Goal: Task Accomplishment & Management: Manage account settings

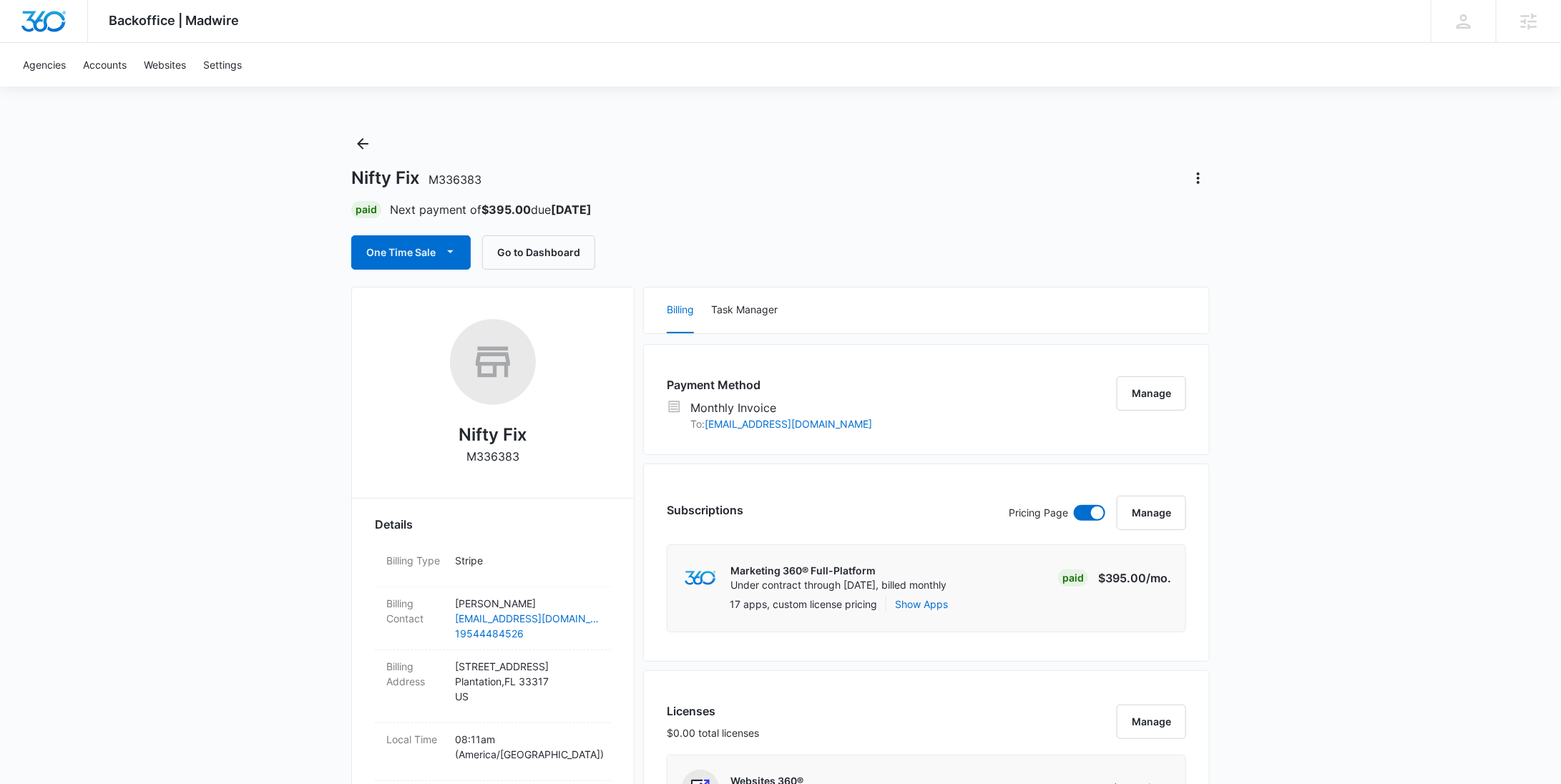
click at [474, 455] on p "M336383" at bounding box center [493, 456] width 53 height 17
copy p "M336383"
click at [372, 135] on button "Back" at bounding box center [363, 143] width 23 height 23
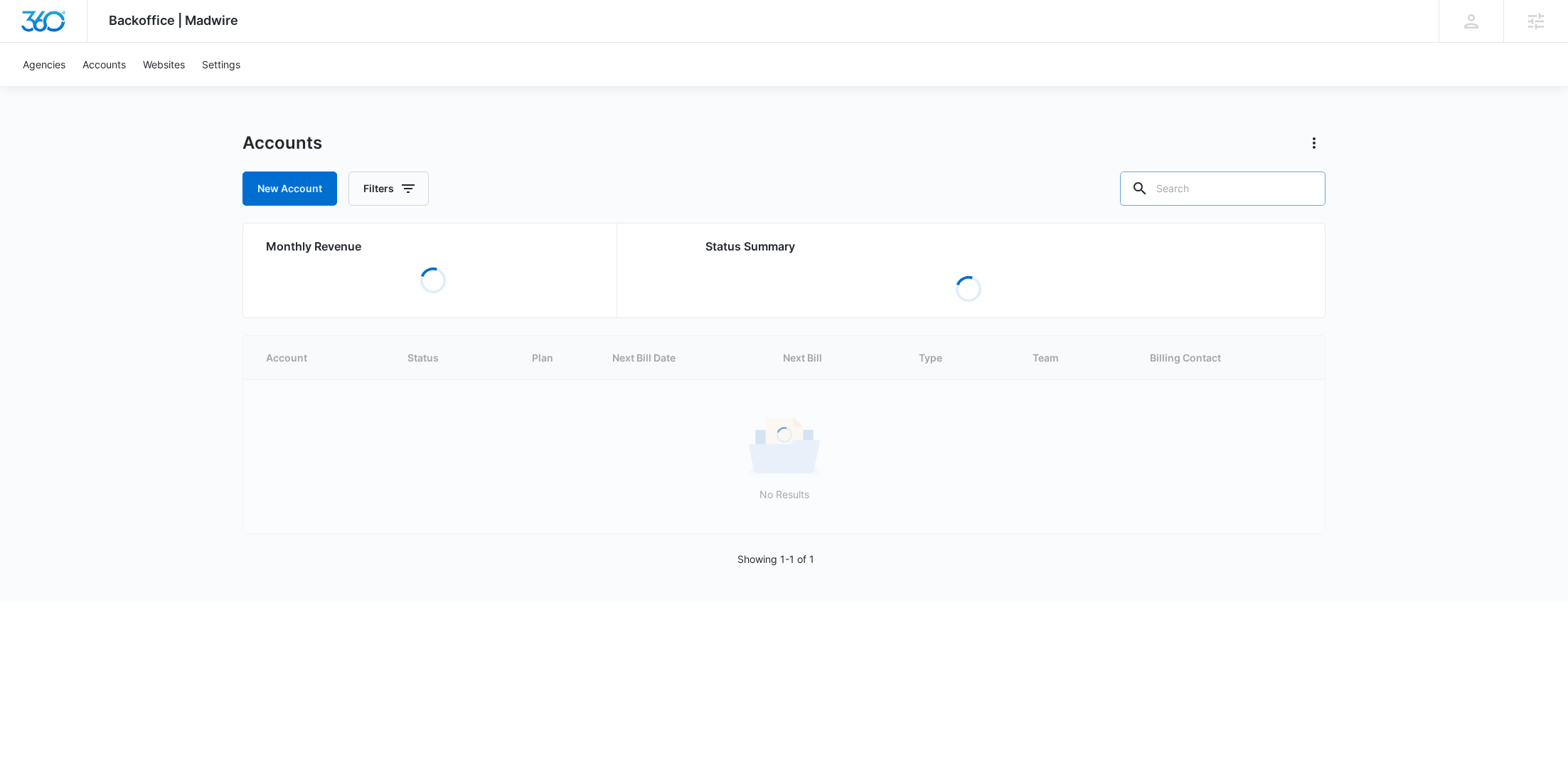
drag, startPoint x: 822, startPoint y: 173, endPoint x: 1219, endPoint y: 179, distance: 397.0
click at [1219, 179] on input "text" at bounding box center [1223, 189] width 205 height 35
paste input "M336414"
type input "M336414"
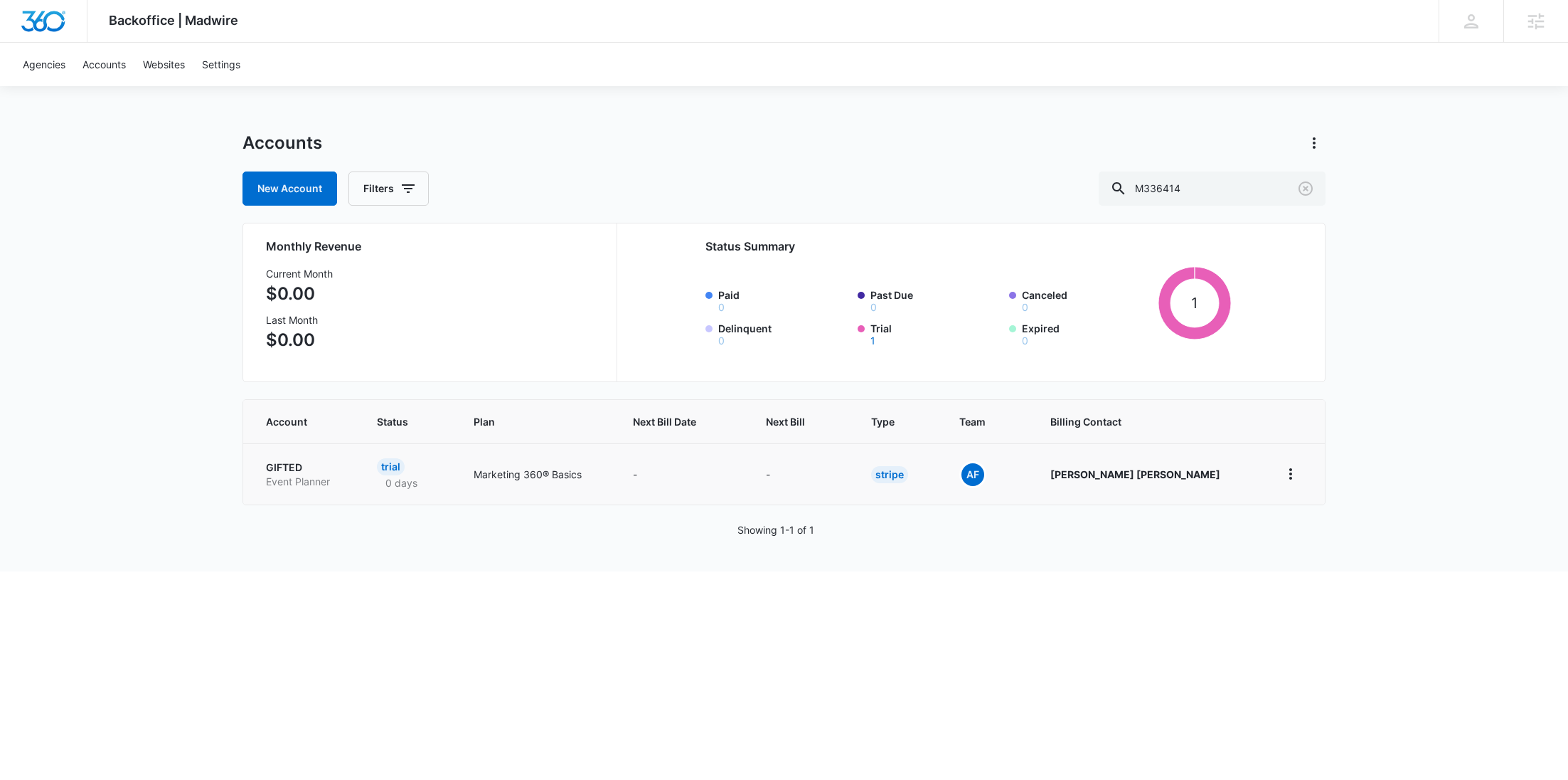
click at [286, 469] on p "GIFTED" at bounding box center [304, 467] width 77 height 14
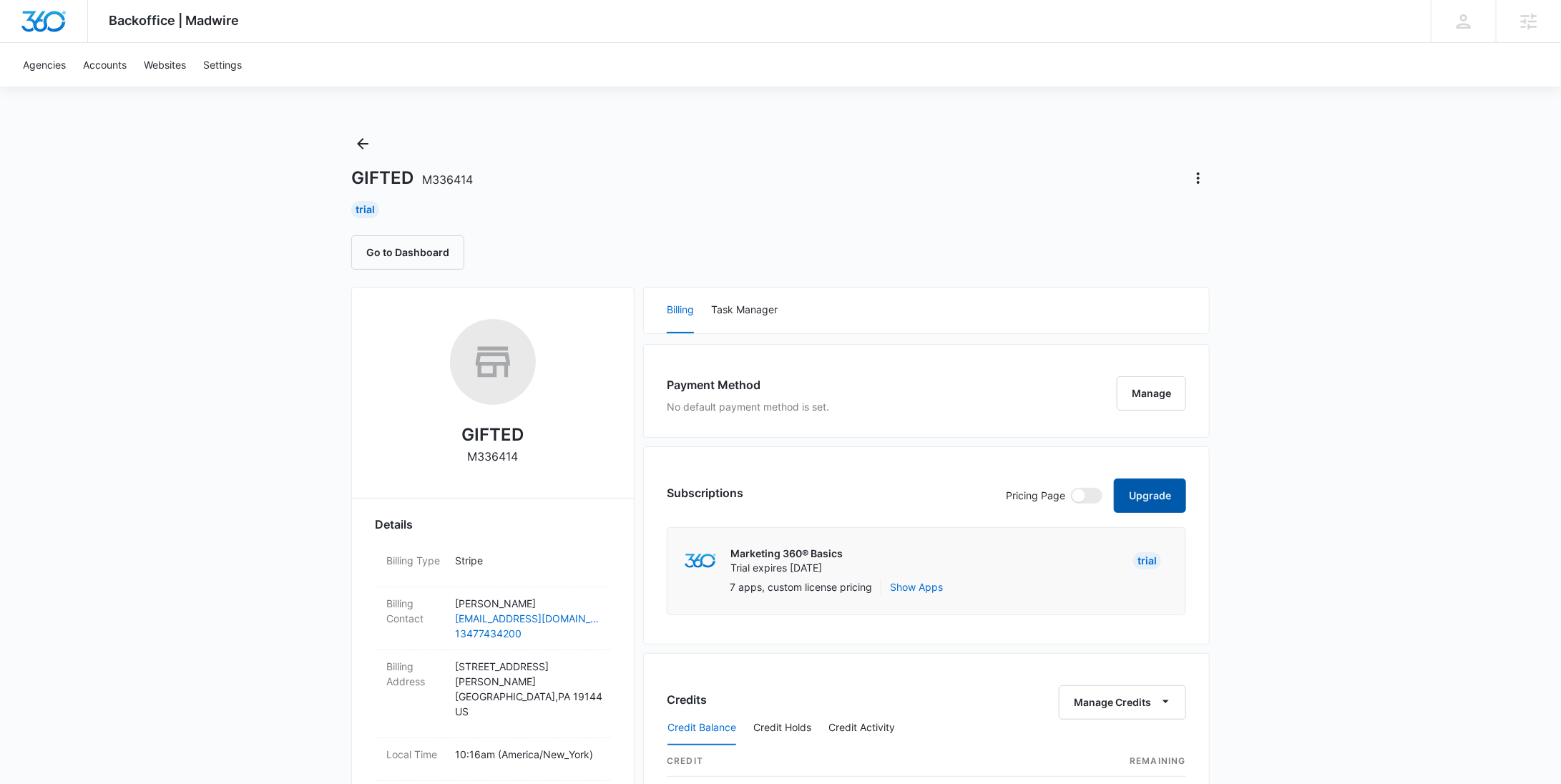
click at [1162, 481] on button "Upgrade" at bounding box center [1149, 495] width 72 height 35
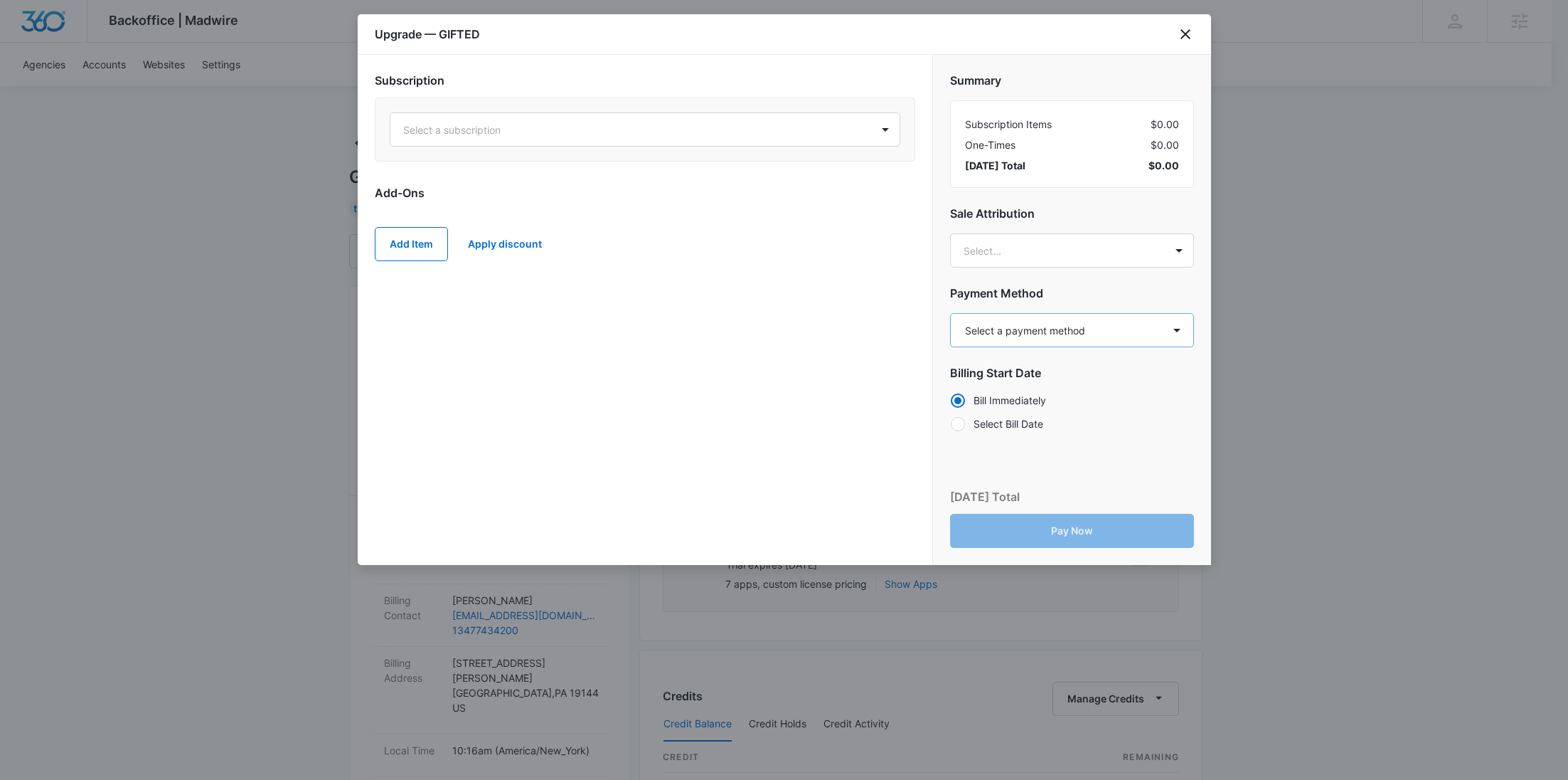
click at [1075, 345] on div "Summary Subscription Items $0.00 One-Times $0.00 [DATE] Total $0.00 Sale Attrib…" at bounding box center [1072, 247] width 278 height 385
click at [1075, 341] on select "Select a payment method Visa ending in 5895 New payment method Monthly invoice" at bounding box center [1072, 330] width 244 height 35
select select "pm_1Rw1r8A4n8RTgNjUBrZF7vmI"
click at [950, 313] on select "Select a payment method Visa ending in 5895 New payment method Monthly invoice" at bounding box center [1072, 330] width 244 height 35
click at [627, 137] on div at bounding box center [628, 130] width 450 height 18
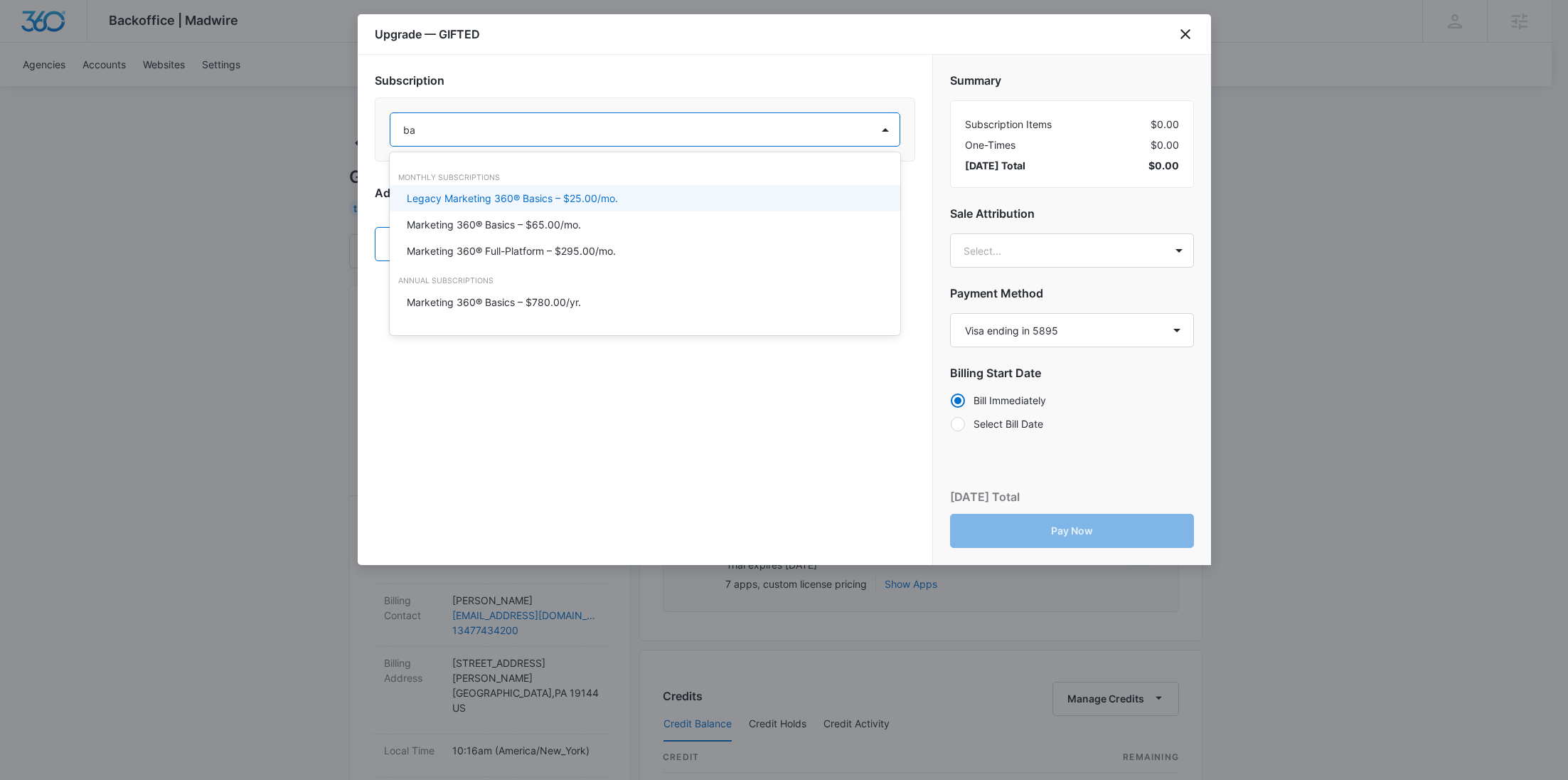
type input "bas"
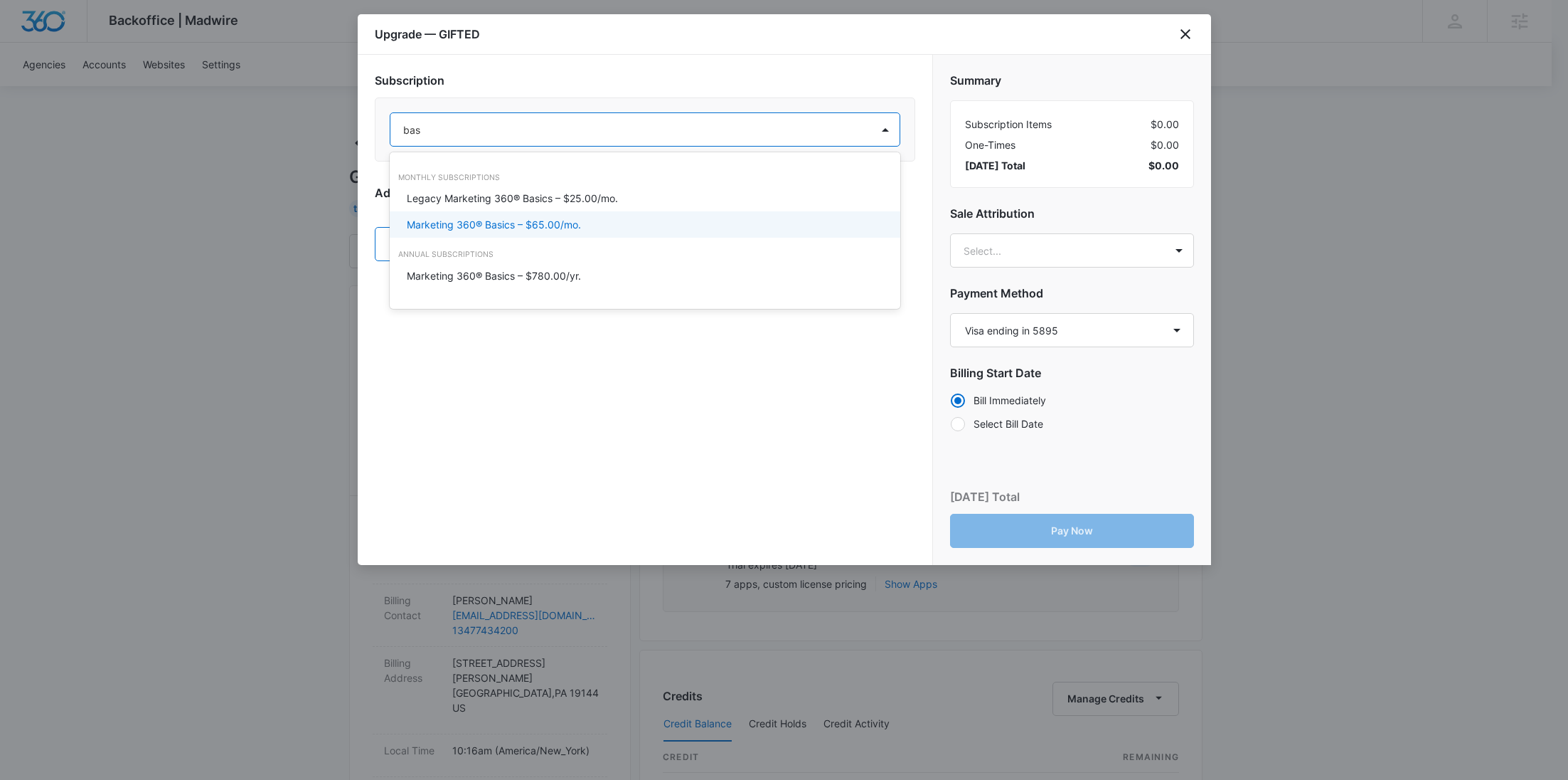
click at [594, 216] on div "Marketing 360® Basics – $65.00/mo." at bounding box center [645, 224] width 510 height 26
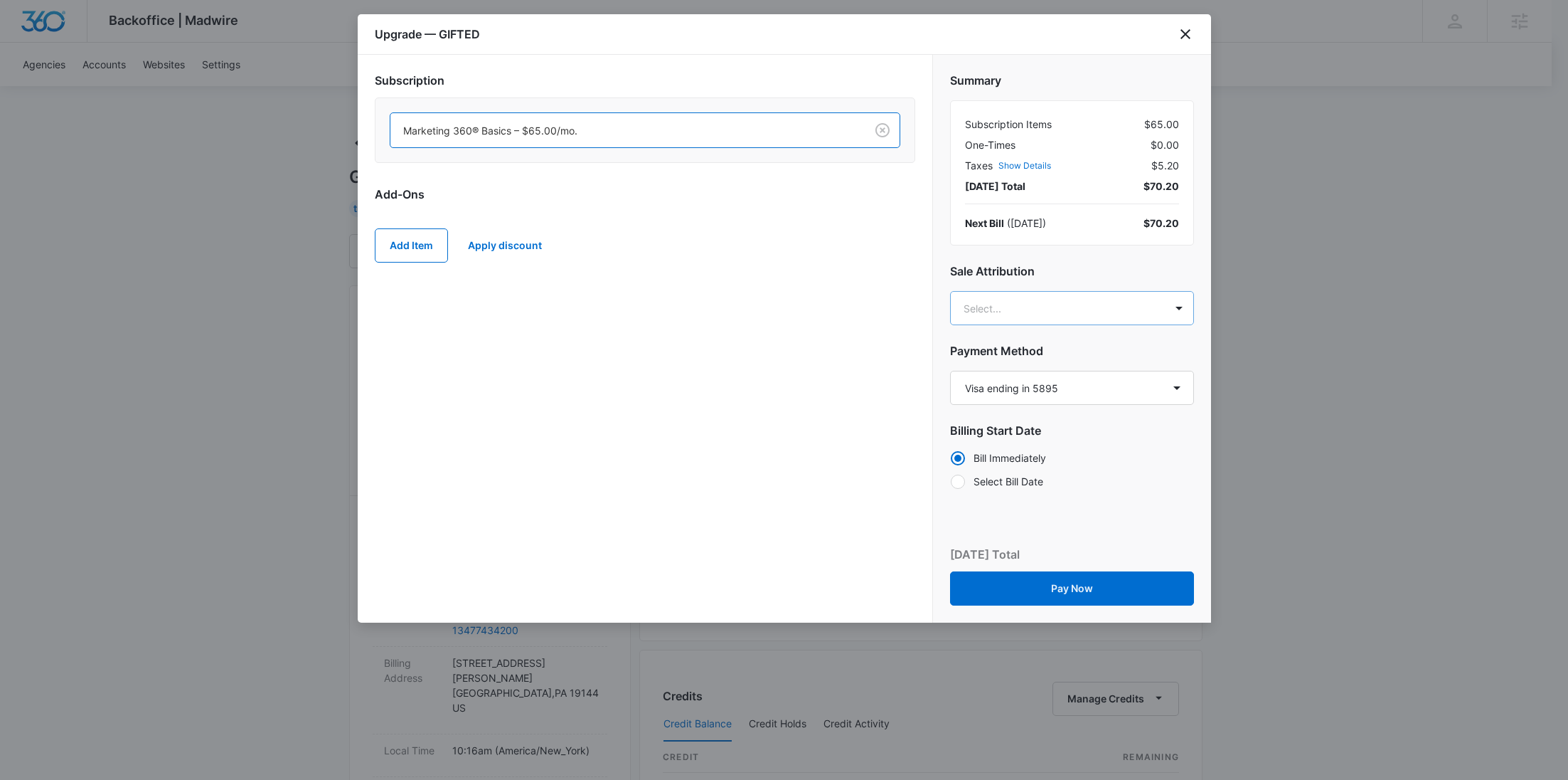
click at [1034, 303] on body "Backoffice | Madwire Apps Settings [PERSON_NAME] Young [EMAIL_ADDRESS][PERSON_N…" at bounding box center [784, 727] width 1568 height 1455
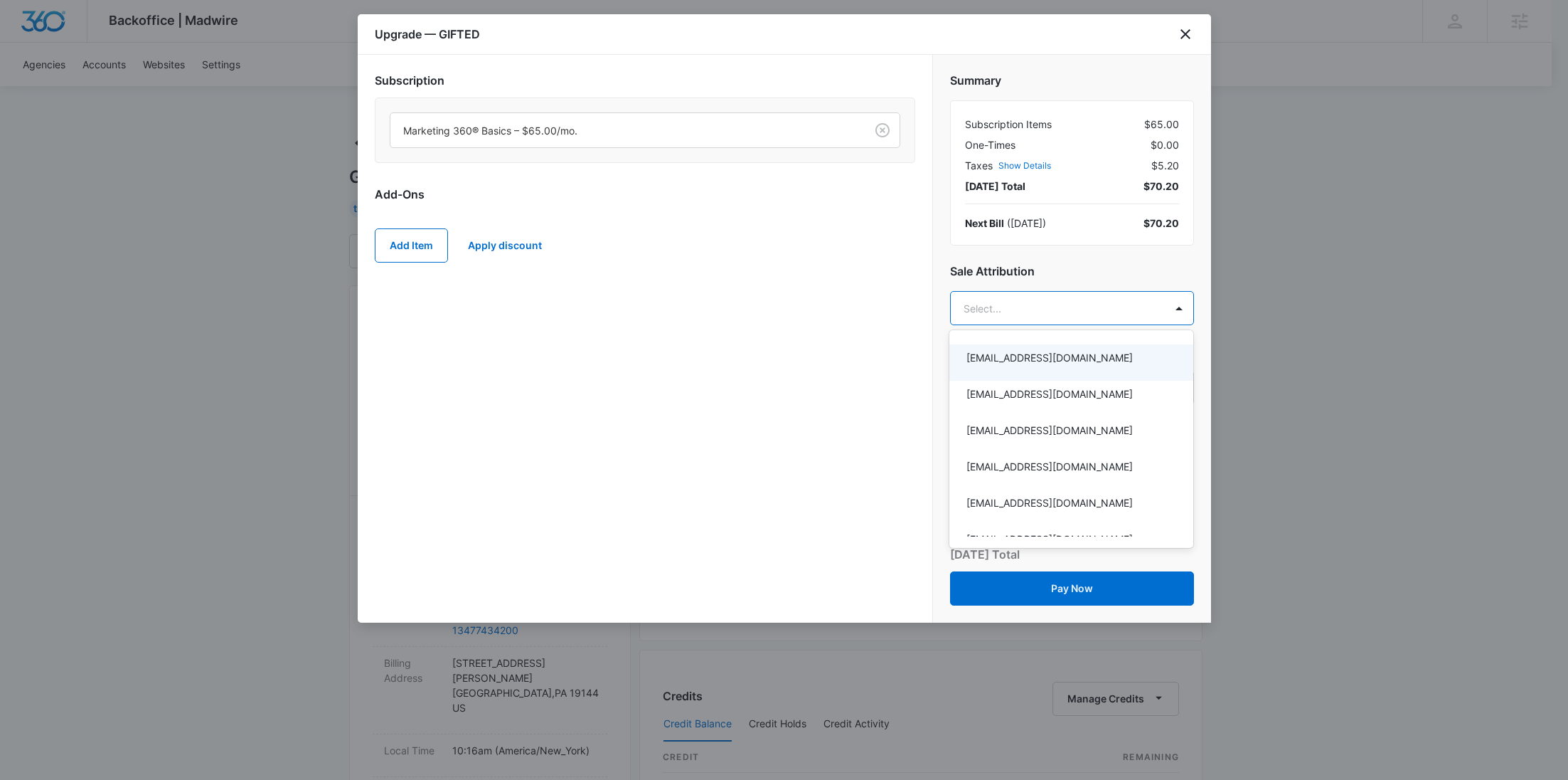
paste input "[PERSON_NAME]"
type input "[PERSON_NAME]"
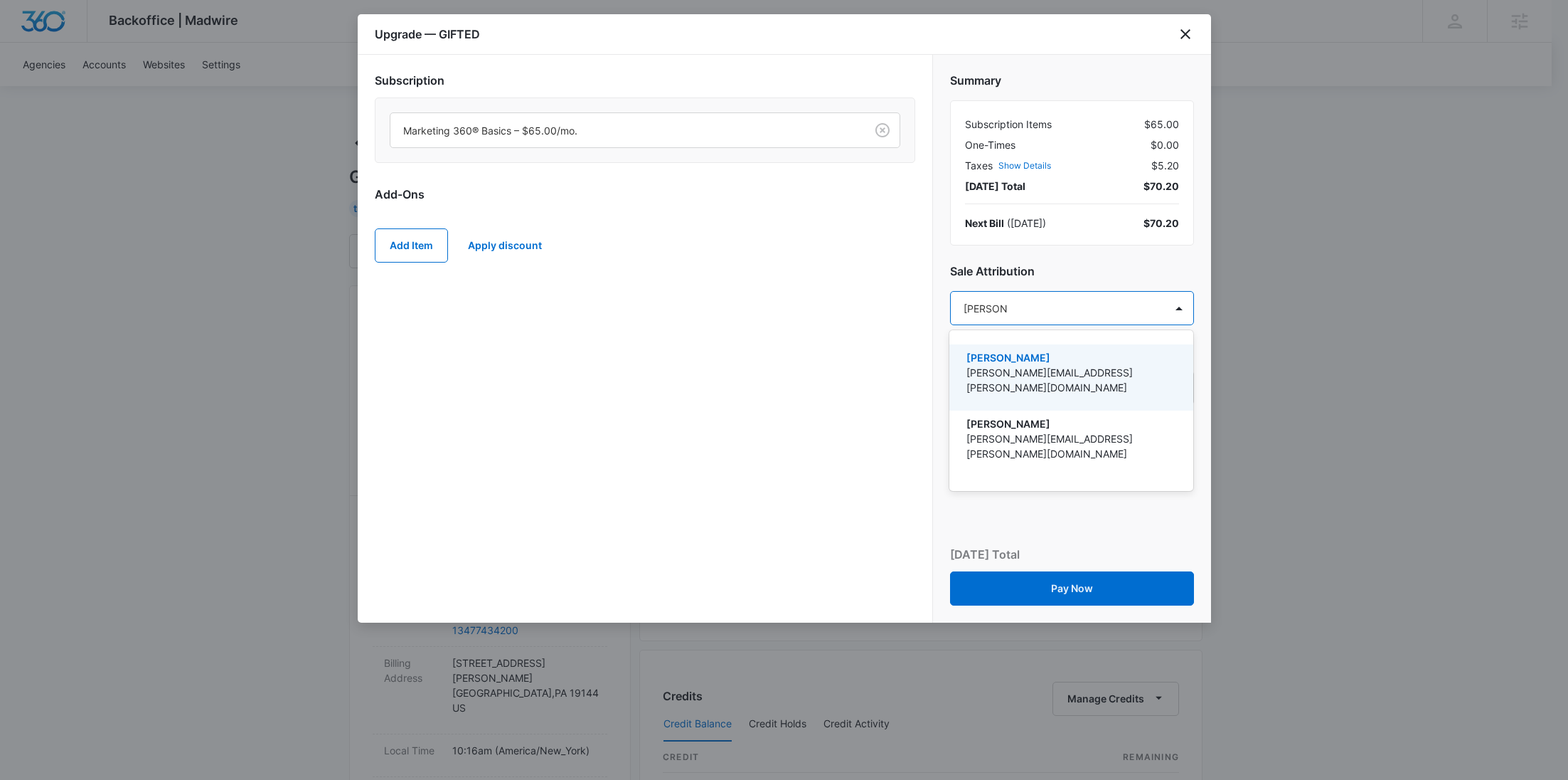
click at [1037, 377] on p "[PERSON_NAME][EMAIL_ADDRESS][PERSON_NAME][DOMAIN_NAME]" at bounding box center [1070, 379] width 207 height 29
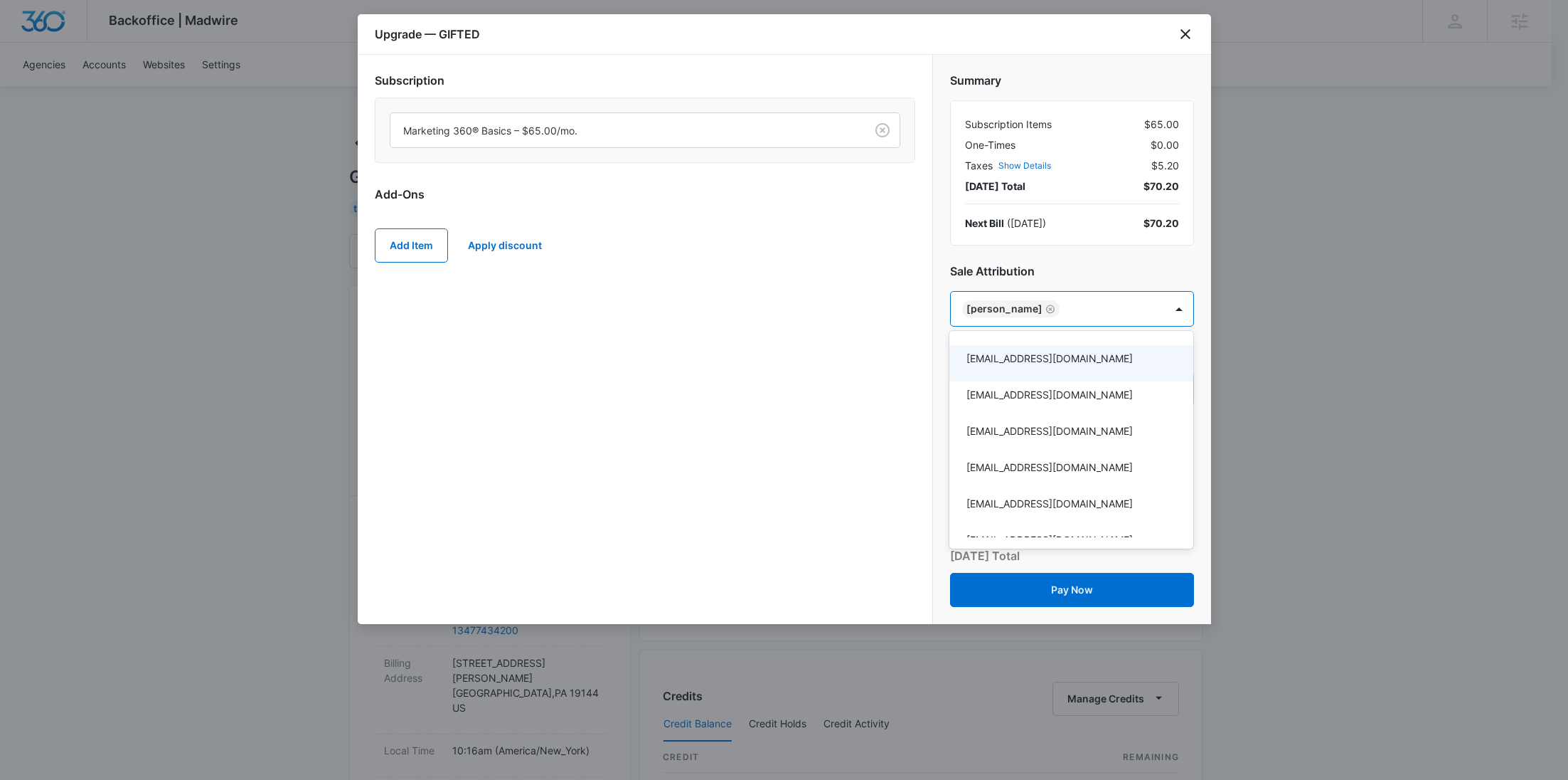
click at [875, 346] on div at bounding box center [784, 390] width 1568 height 780
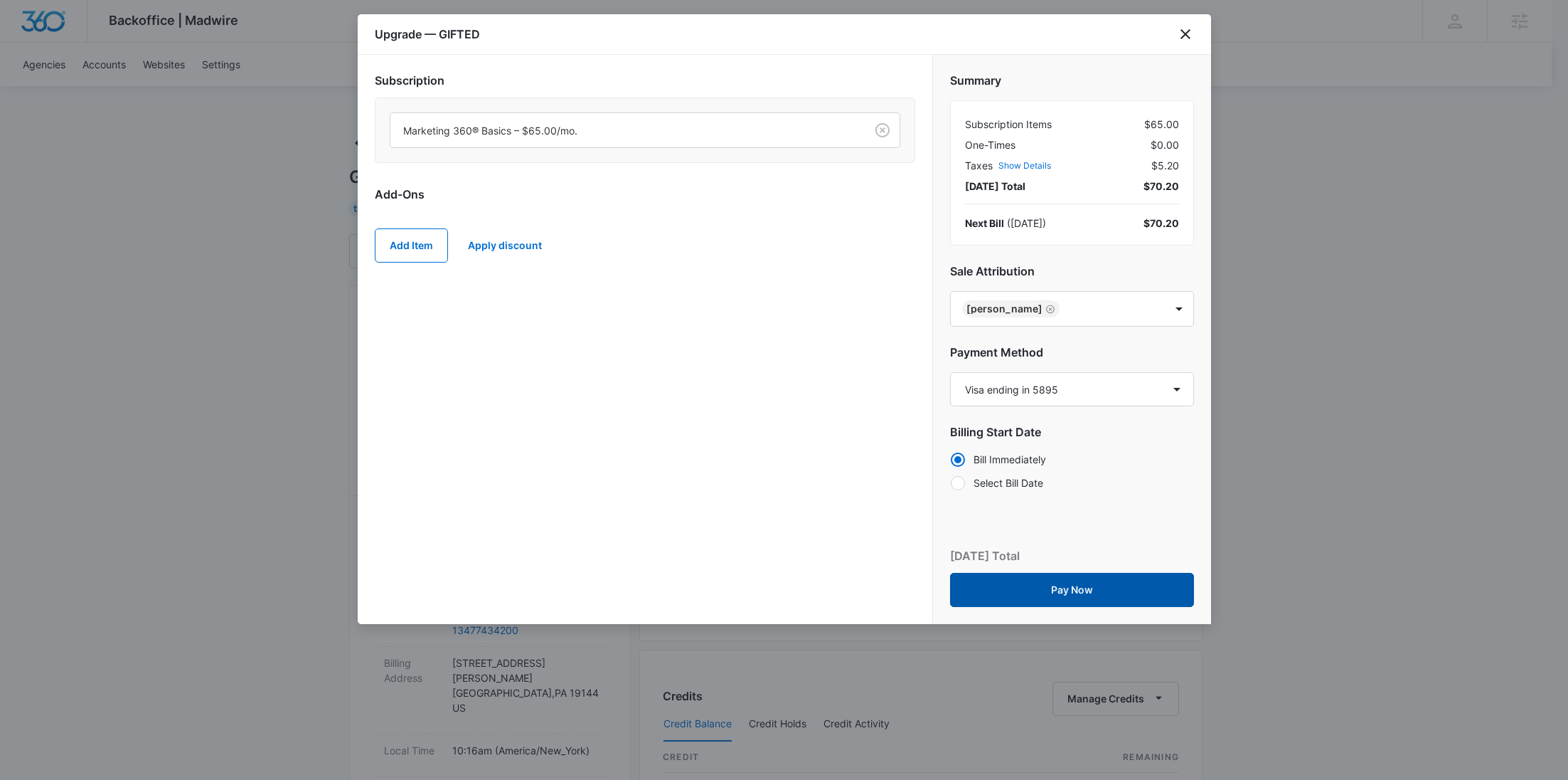
click at [1079, 591] on button "Pay Now" at bounding box center [1072, 590] width 244 height 35
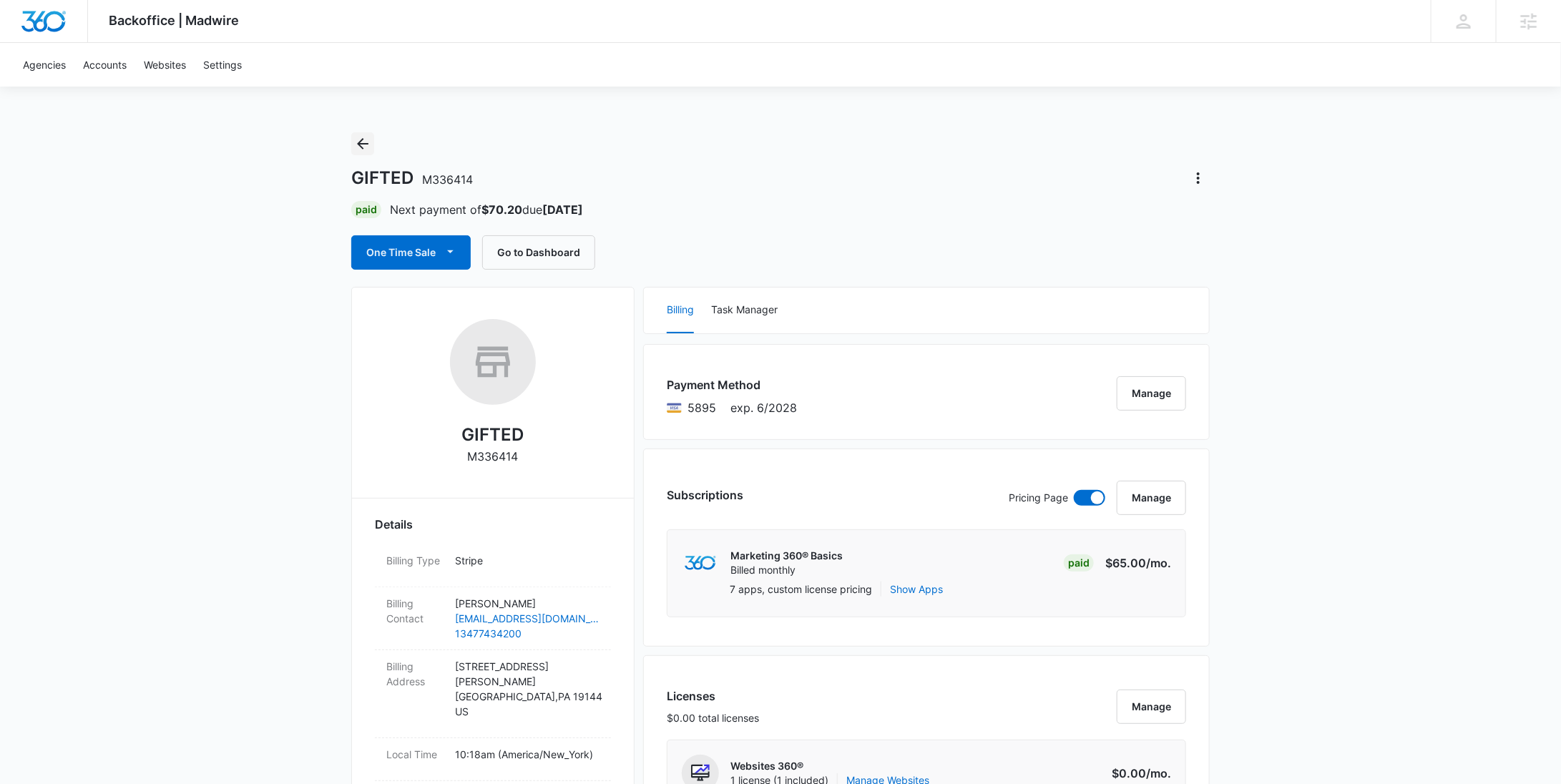
click at [368, 142] on icon "Back" at bounding box center [363, 144] width 17 height 17
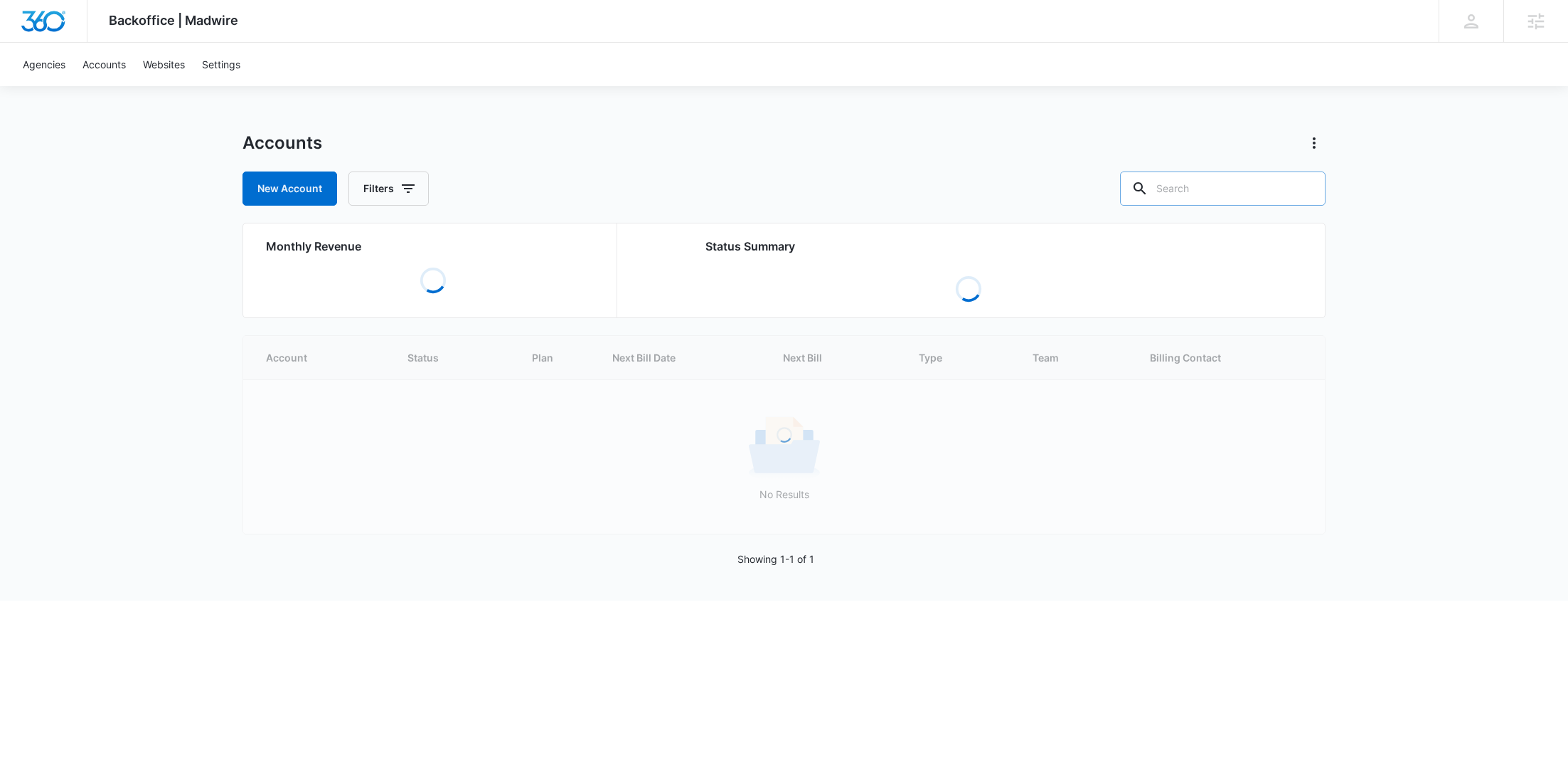
click at [1293, 181] on input "text" at bounding box center [1223, 189] width 205 height 35
paste input "M#12466"
click at [1193, 190] on input "M#12466" at bounding box center [1212, 189] width 227 height 35
type input "M12466"
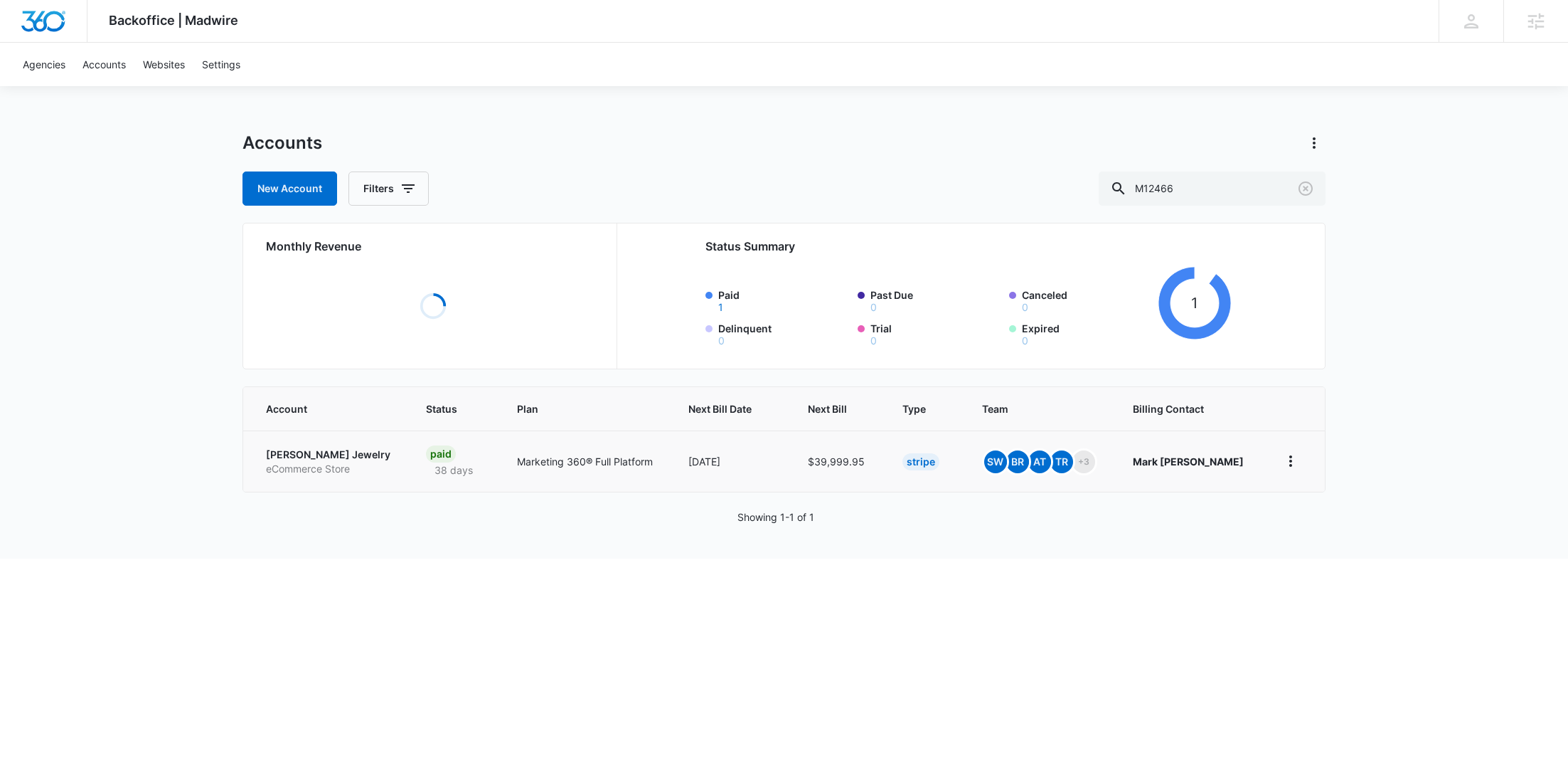
click at [293, 462] on p "eCommerce Store" at bounding box center [328, 468] width 125 height 14
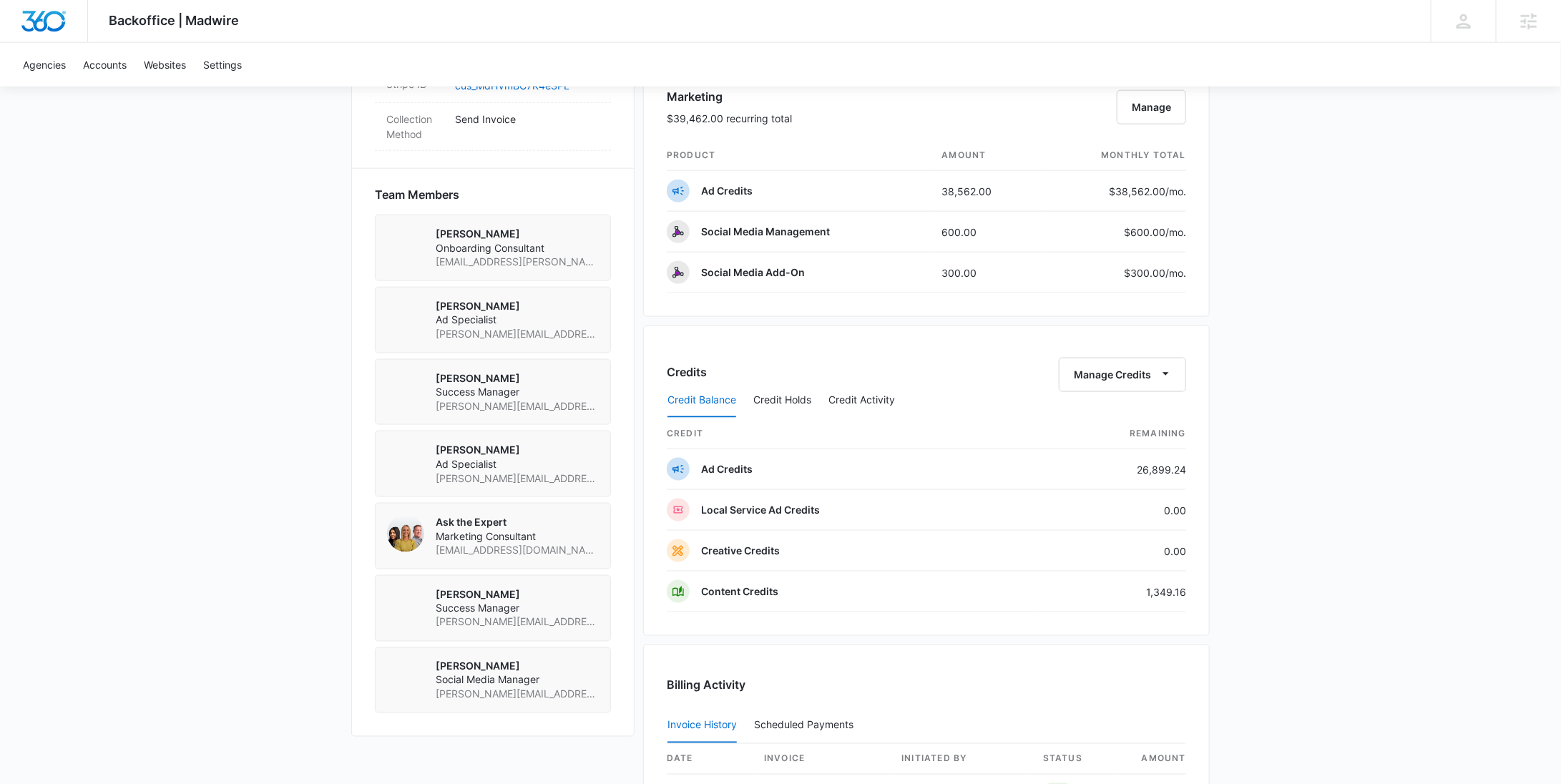
scroll to position [679, 0]
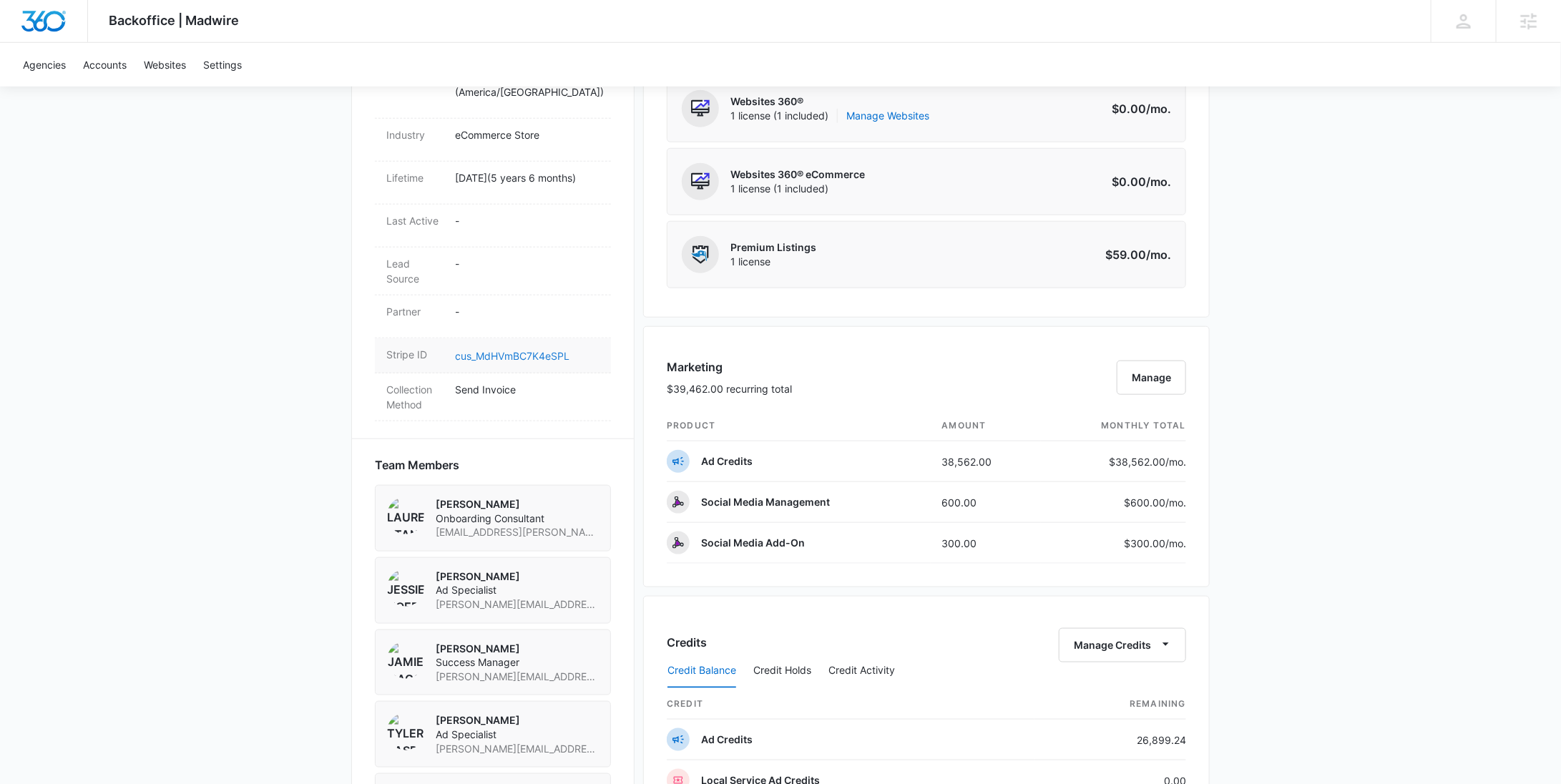
click at [528, 350] on link "cus_MdHVmBC7K4eSPL" at bounding box center [512, 356] width 114 height 12
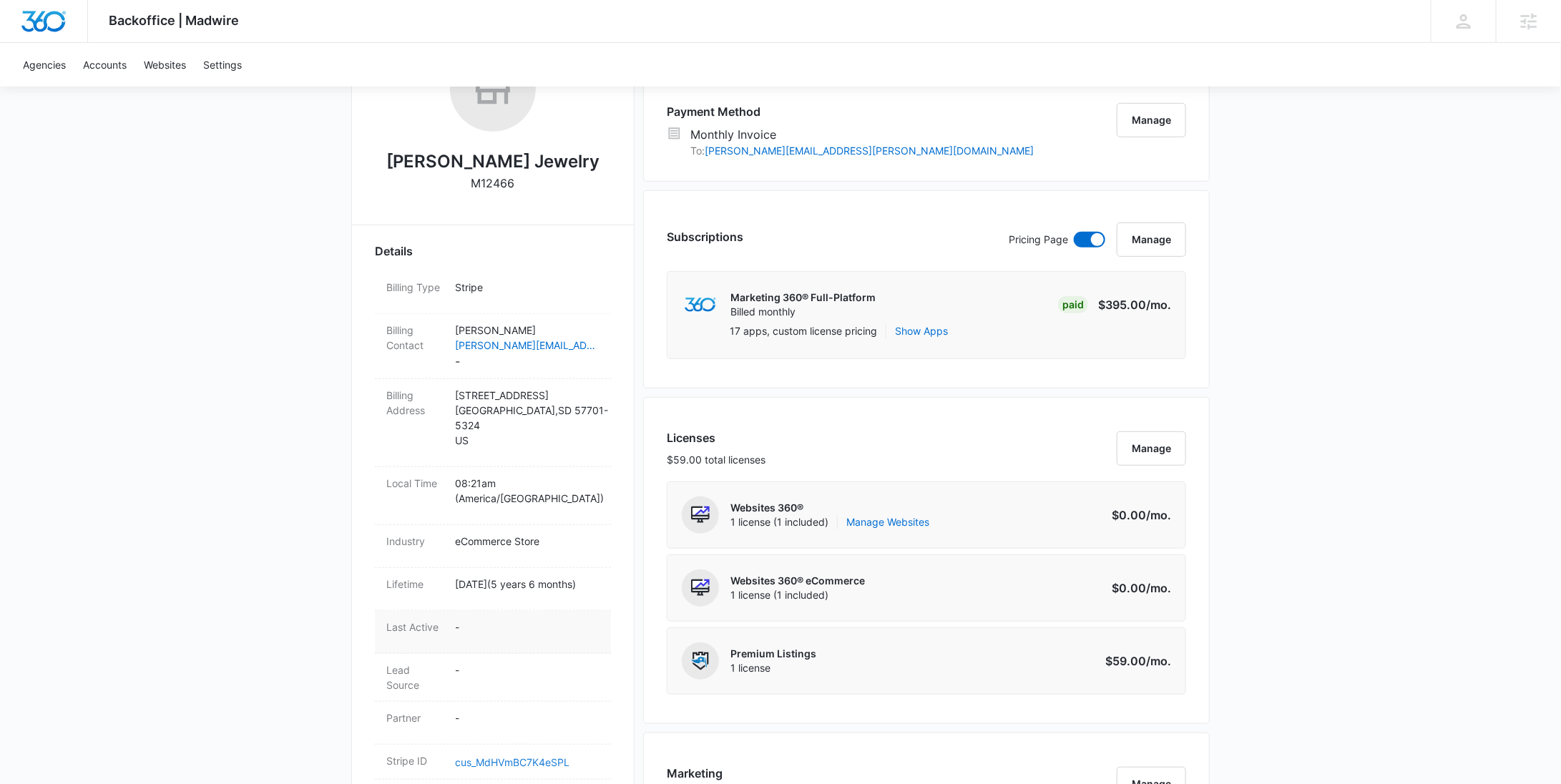
scroll to position [352, 0]
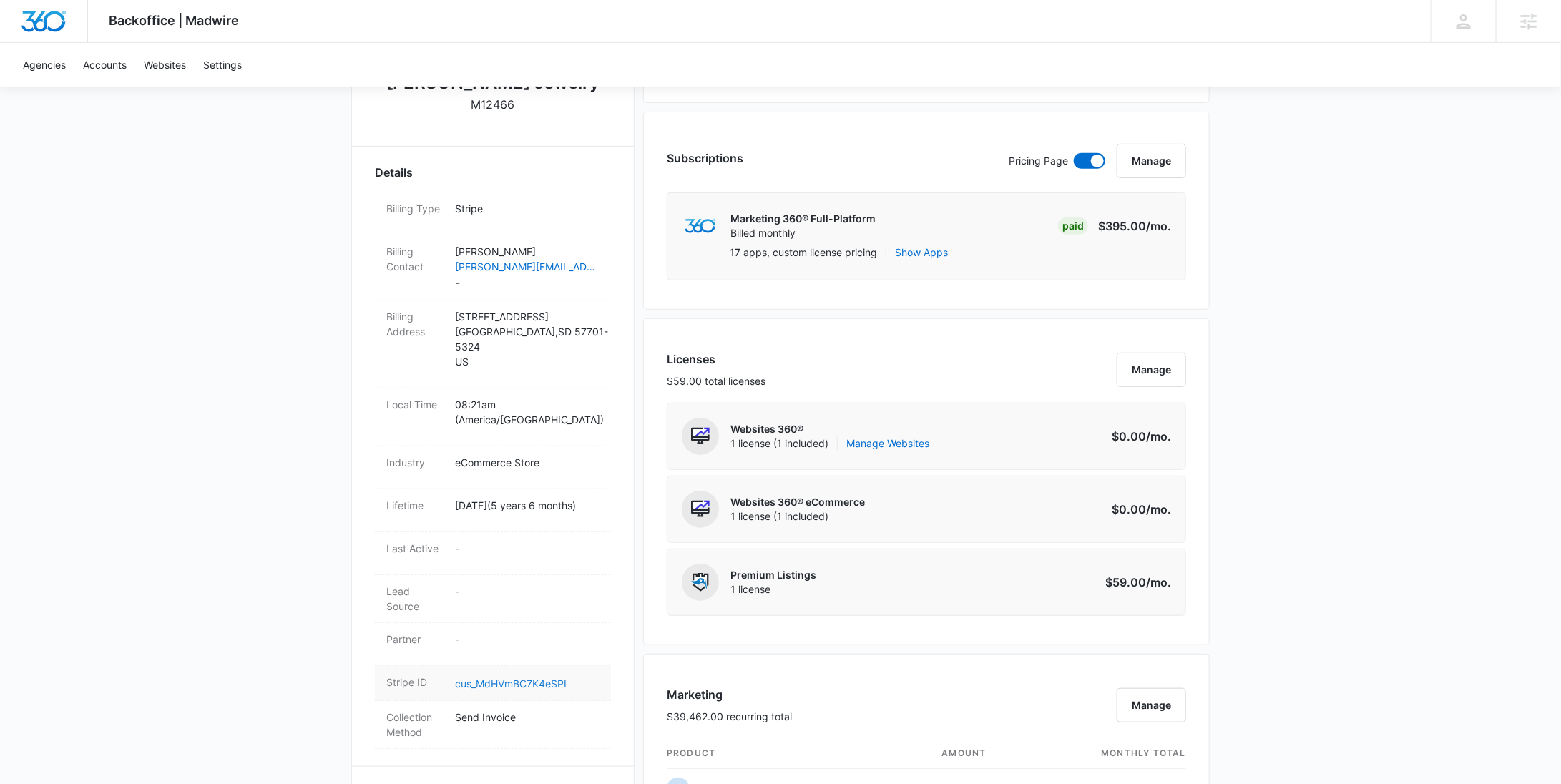
click at [504, 677] on link "cus_MdHVmBC7K4eSPL" at bounding box center [512, 683] width 114 height 12
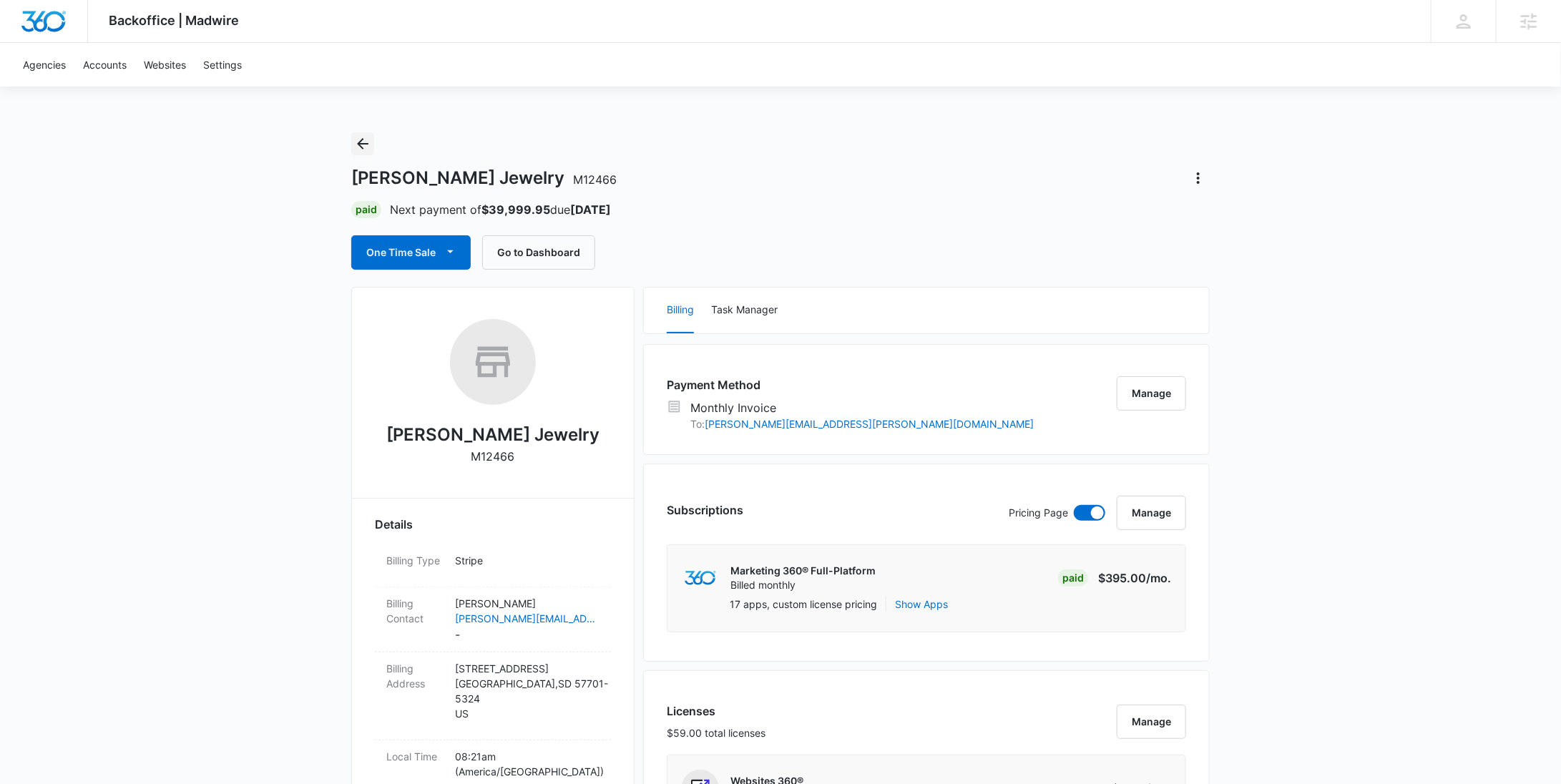
drag, startPoint x: 359, startPoint y: 140, endPoint x: 368, endPoint y: 141, distance: 9.1
click at [359, 140] on icon "Back" at bounding box center [363, 144] width 17 height 17
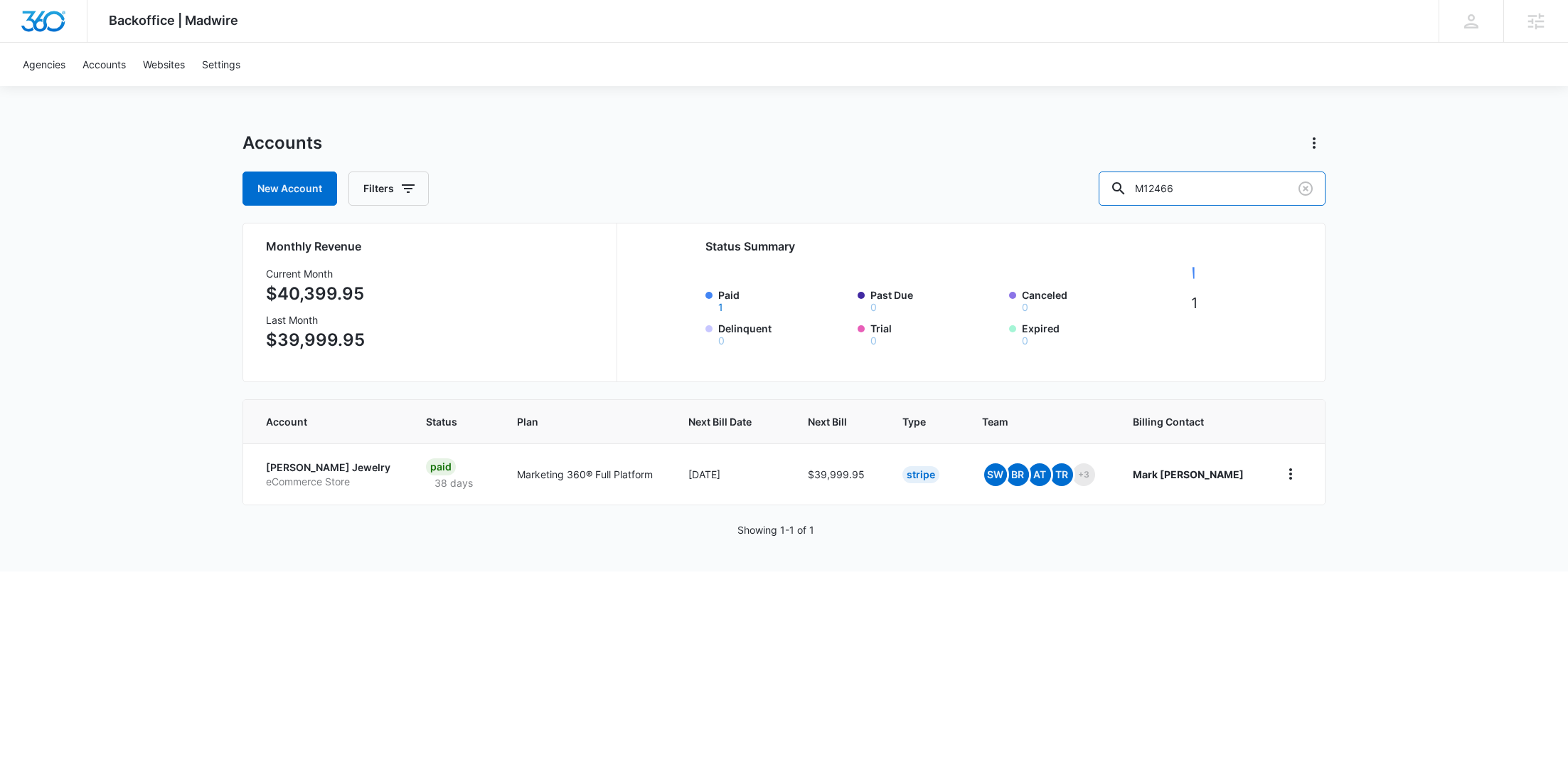
drag, startPoint x: 1111, startPoint y: 202, endPoint x: 1070, endPoint y: 207, distance: 41.3
click at [1092, 206] on div "Accounts New Account Filters M12466 Monthly Revenue Current Month $40,399.95 La…" at bounding box center [784, 351] width 1083 height 440
paste input "M329573"
drag, startPoint x: 1279, startPoint y: 190, endPoint x: 1076, endPoint y: 206, distance: 203.6
click at [1076, 206] on div "Accounts New Account Filters M12466M329573 Monthly Revenue Current Month $40,39…" at bounding box center [784, 351] width 1083 height 440
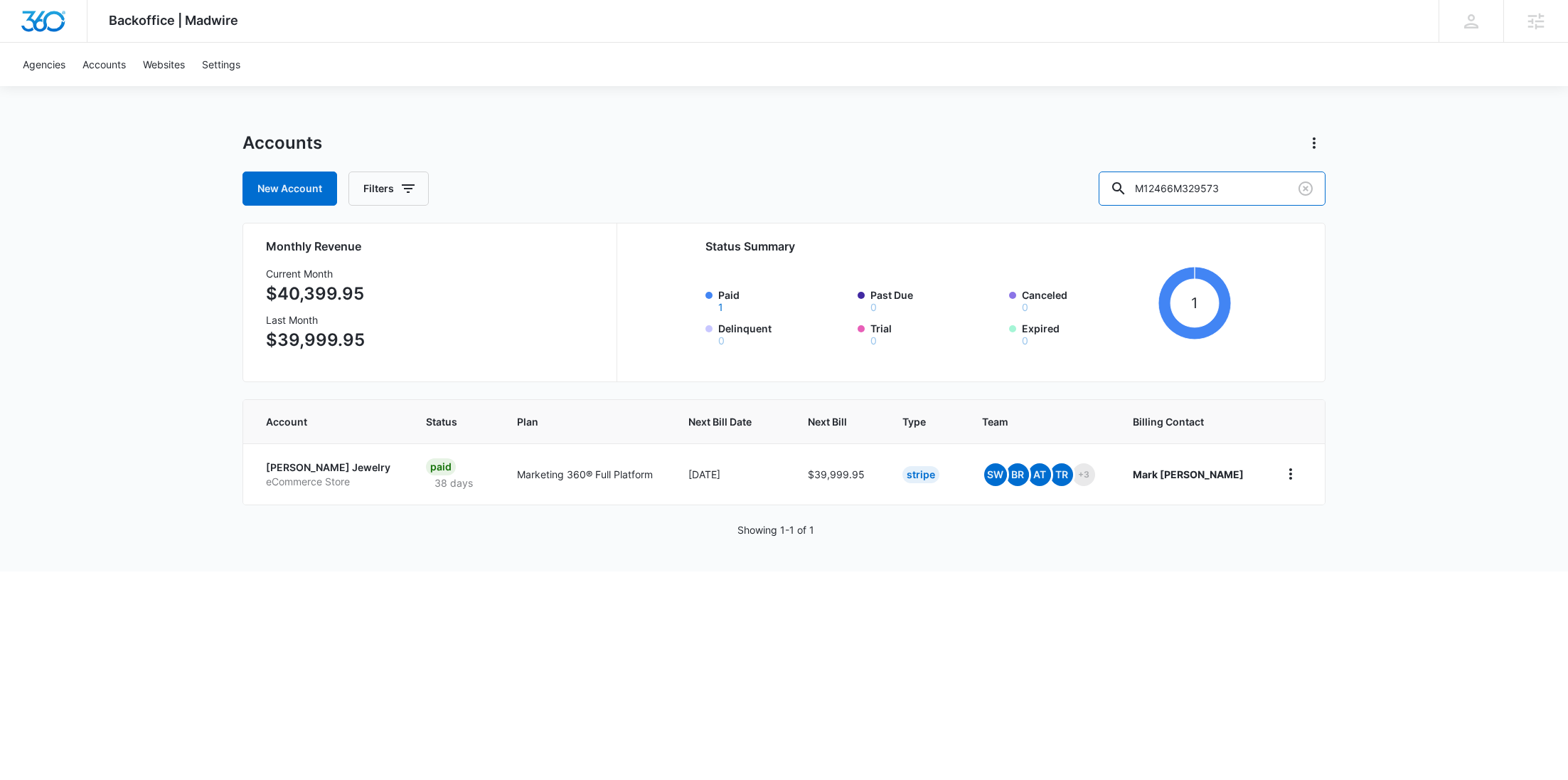
paste input "M329573"
type input "M12466M329573M329573"
click at [1304, 193] on icon "Clear" at bounding box center [1306, 189] width 17 height 17
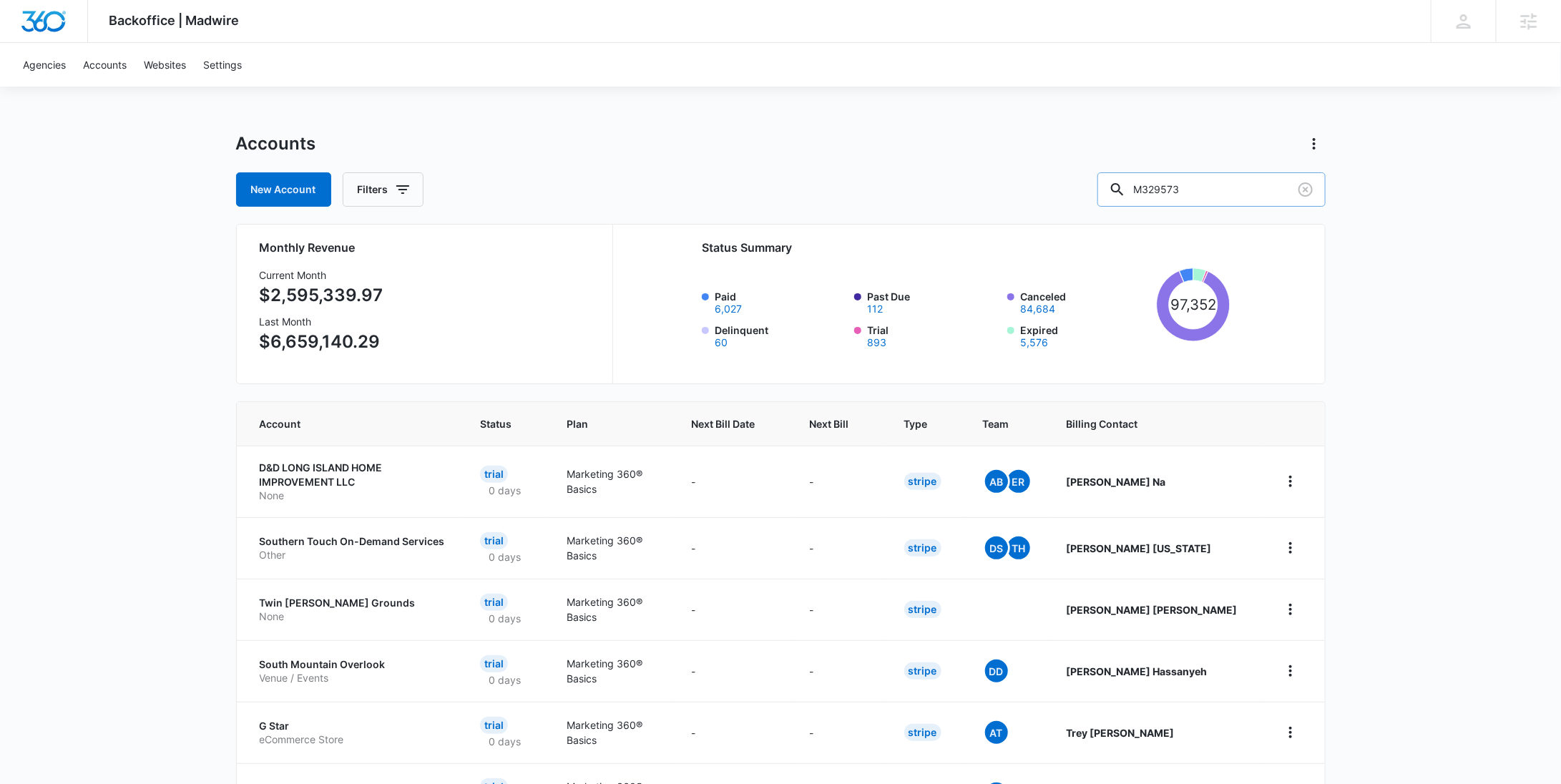
type input "M329573"
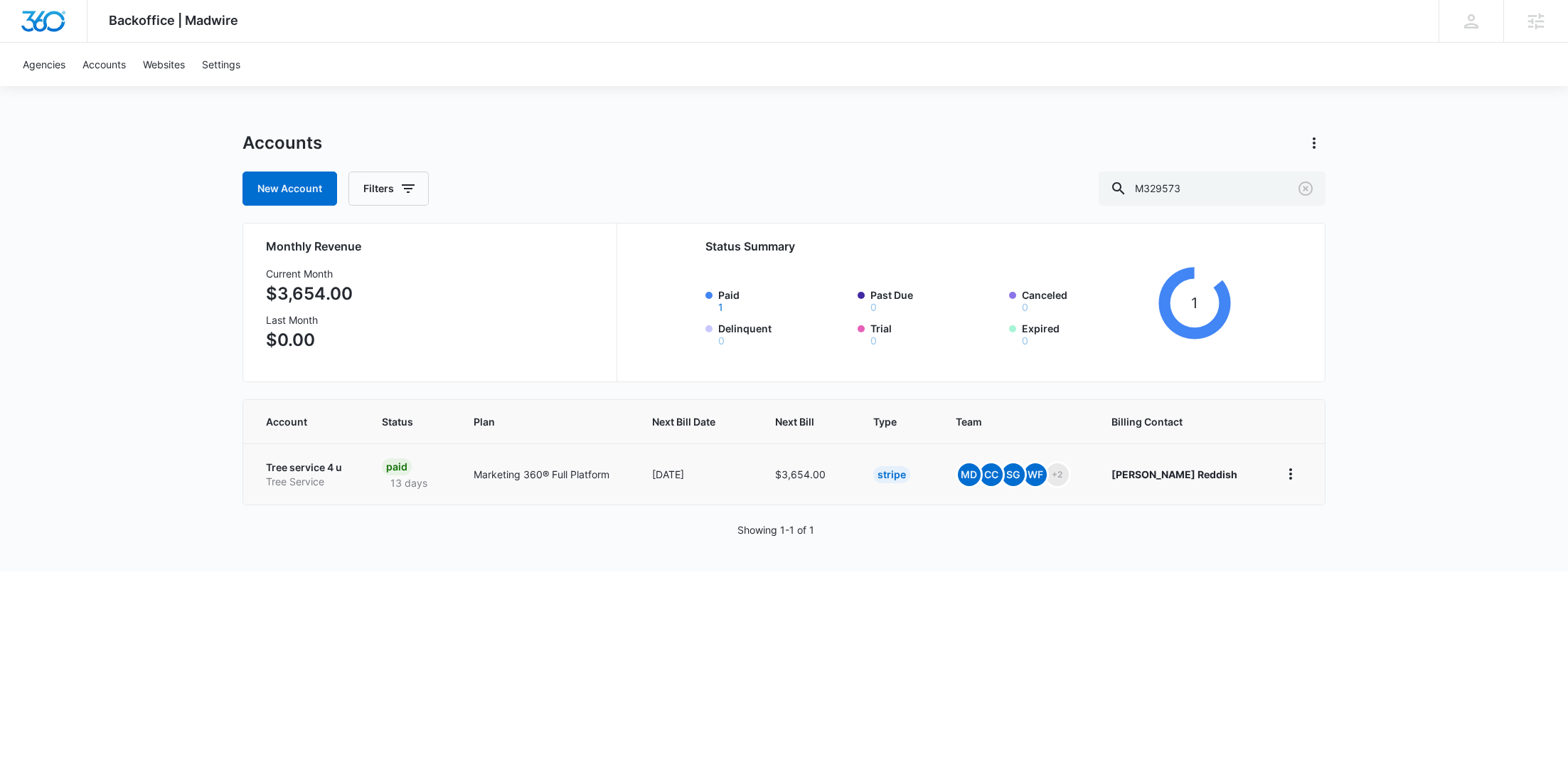
click at [309, 467] on p "Tree service 4 u" at bounding box center [307, 467] width 82 height 14
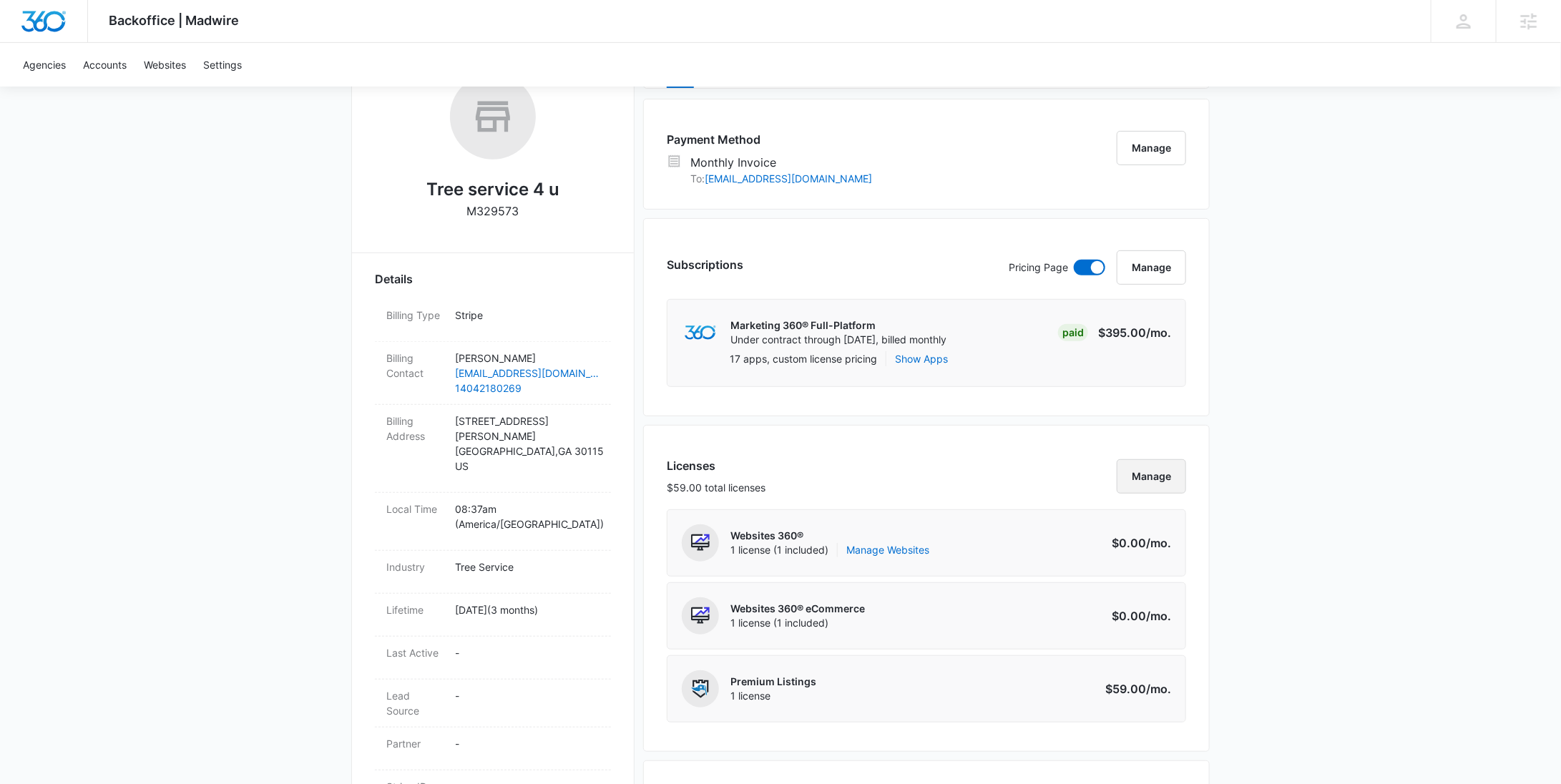
scroll to position [620, 0]
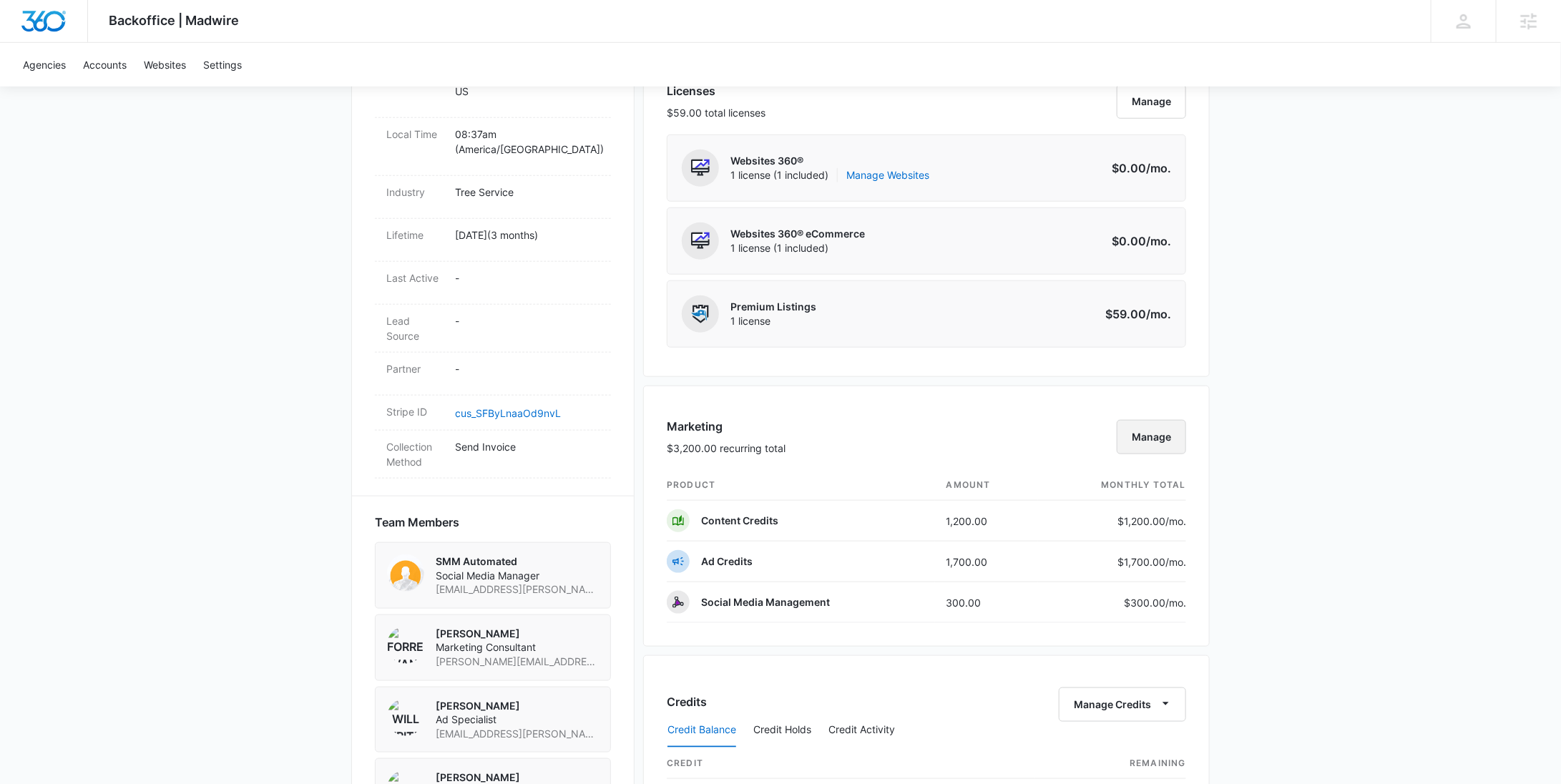
click at [1144, 429] on button "Manage" at bounding box center [1151, 437] width 69 height 35
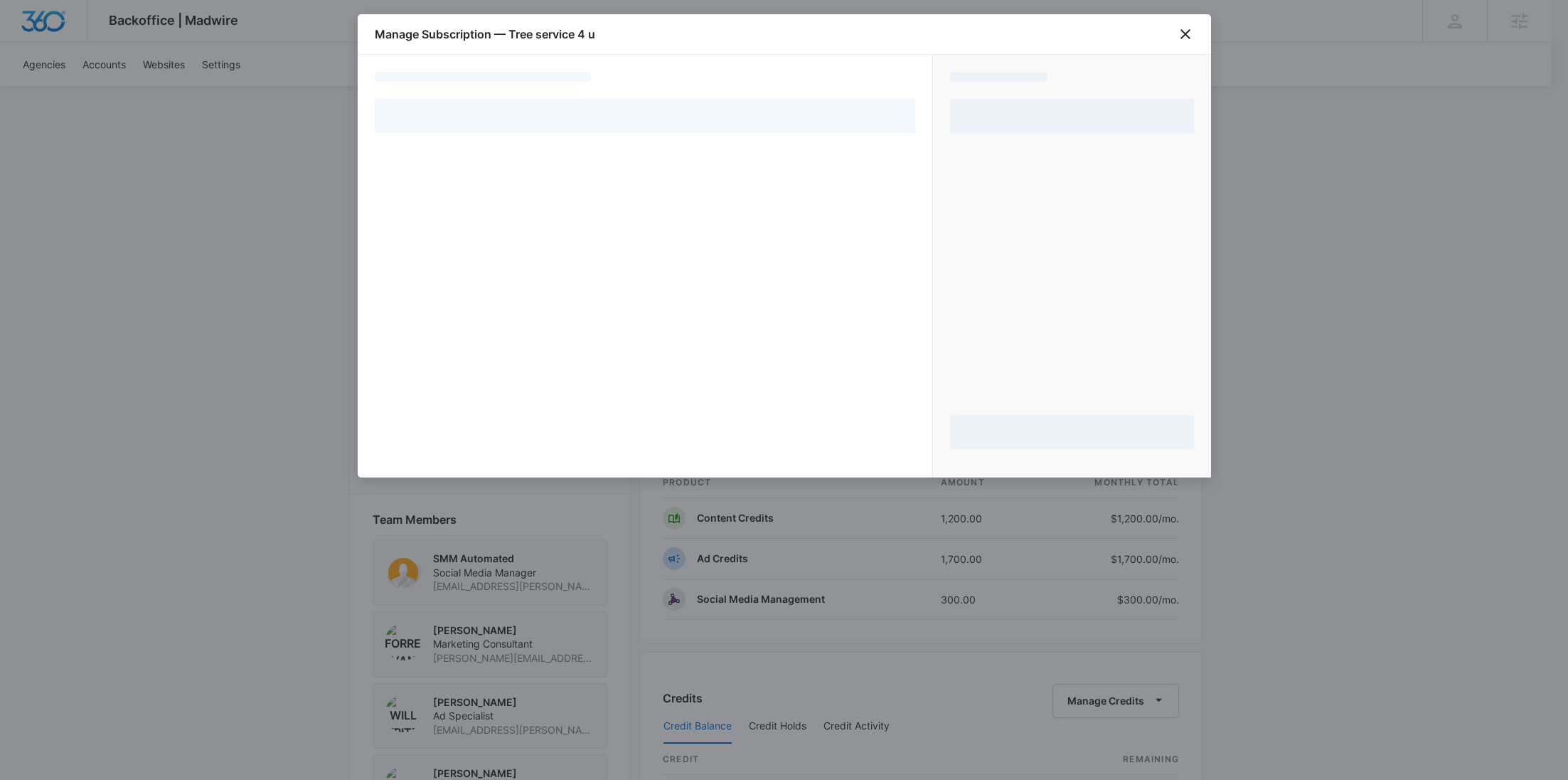
select select "MANUAL_INVOICE"
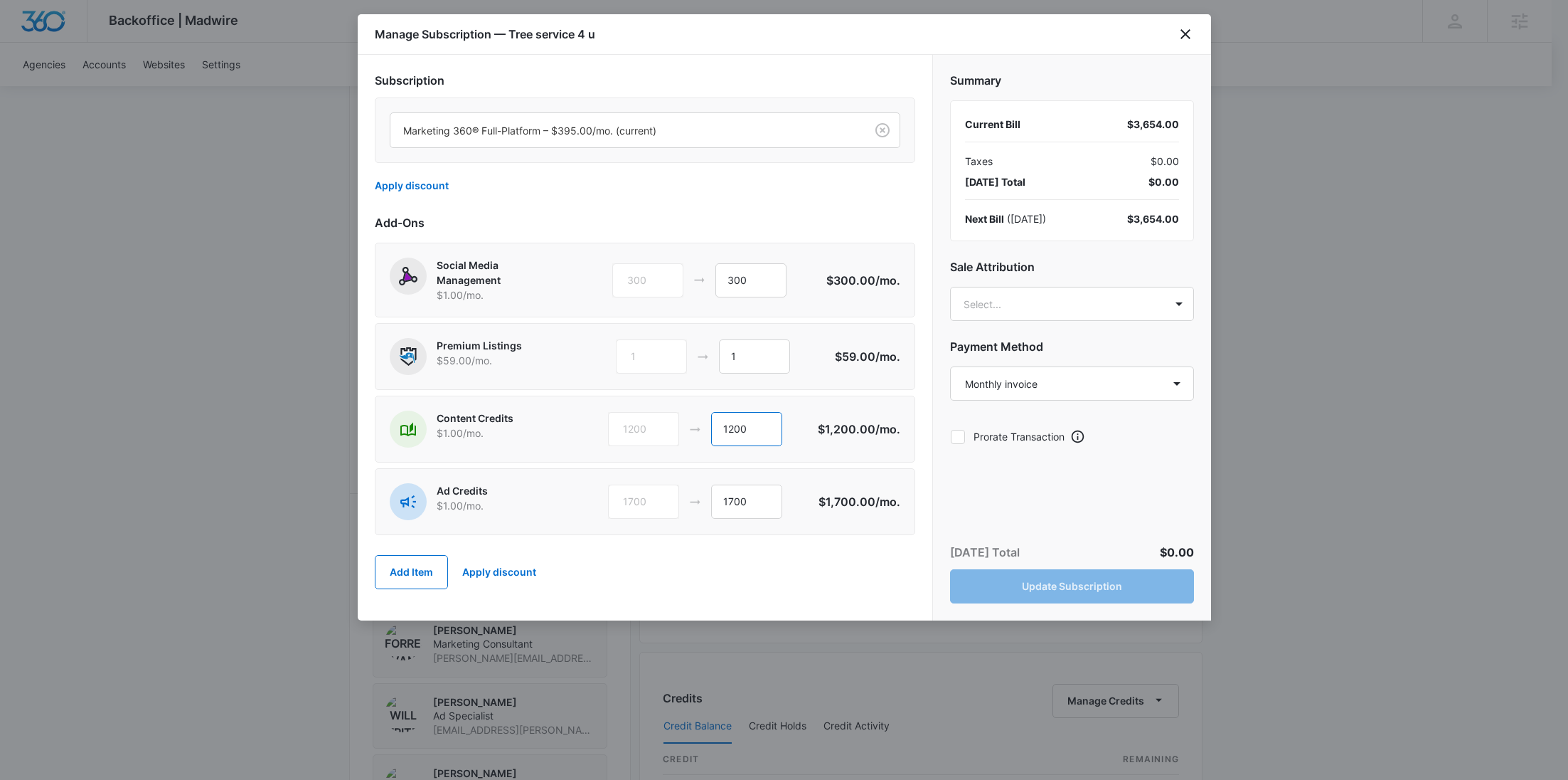
click at [673, 437] on div "1200 1200" at bounding box center [712, 429] width 210 height 35
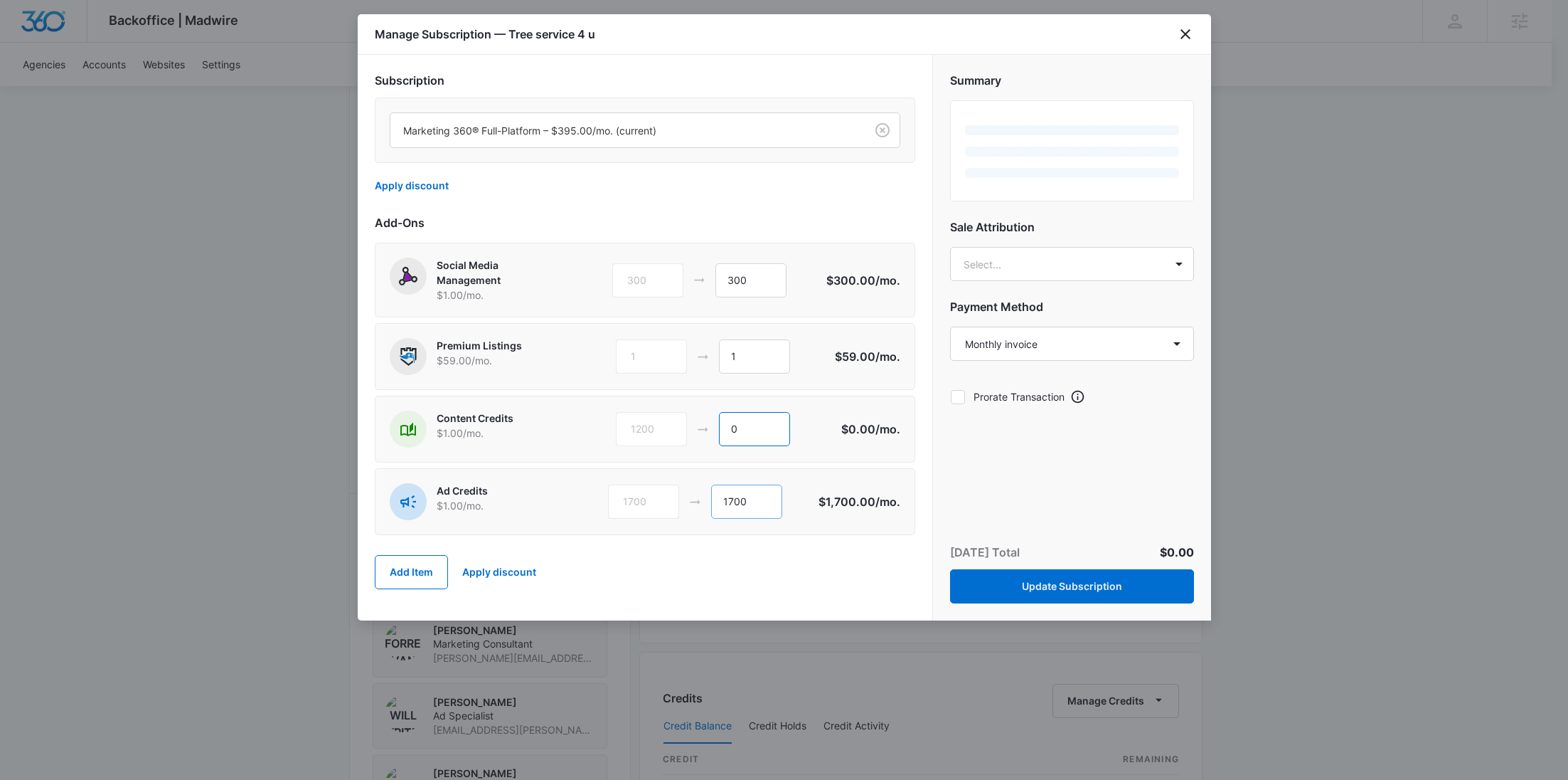
type input "0"
drag, startPoint x: 761, startPoint y: 492, endPoint x: 674, endPoint y: 494, distance: 87.0
click at [674, 494] on div "1700 1700" at bounding box center [713, 501] width 211 height 35
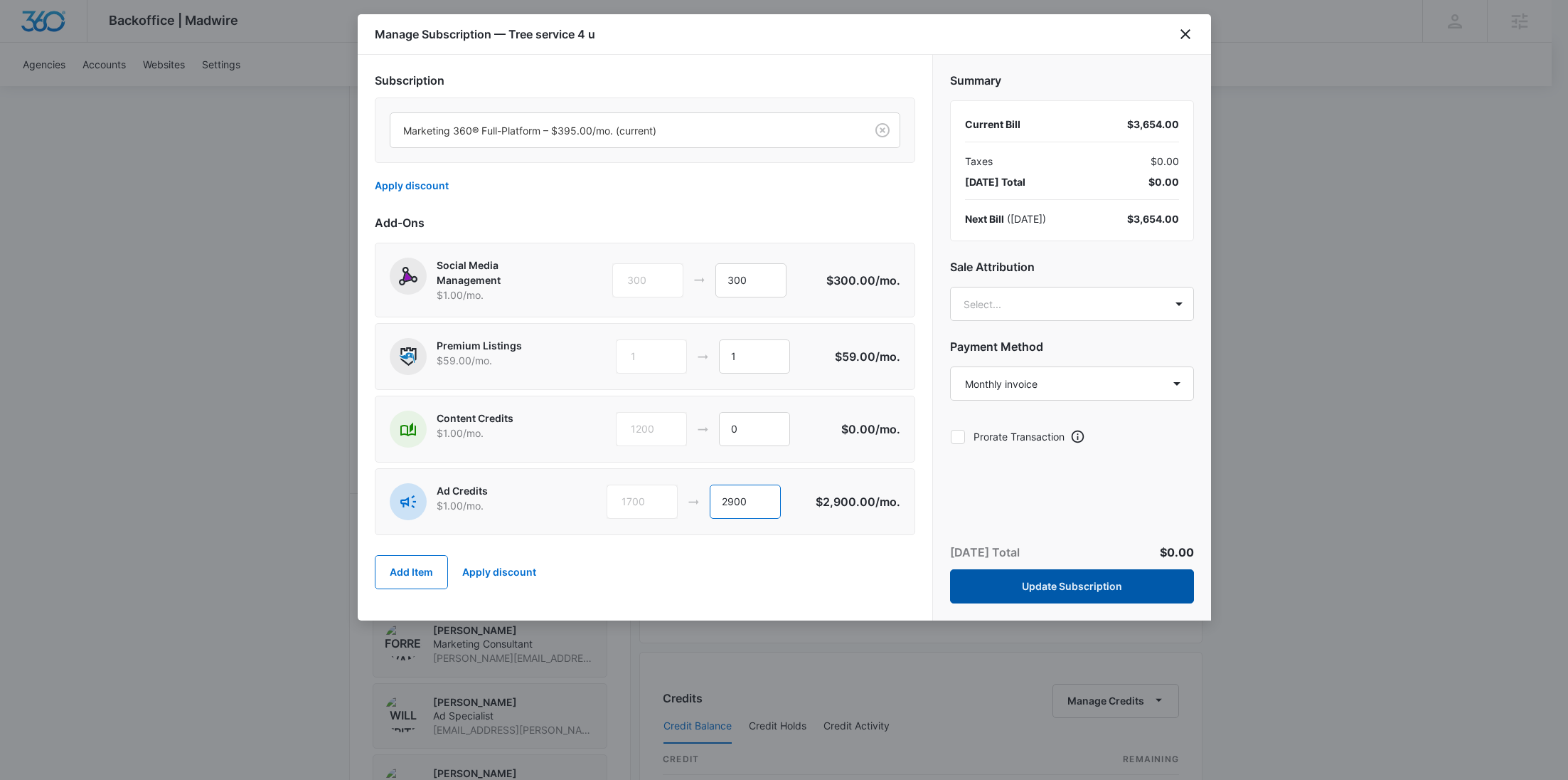
type input "2900"
click at [1101, 574] on button "Update Subscription" at bounding box center [1072, 586] width 244 height 35
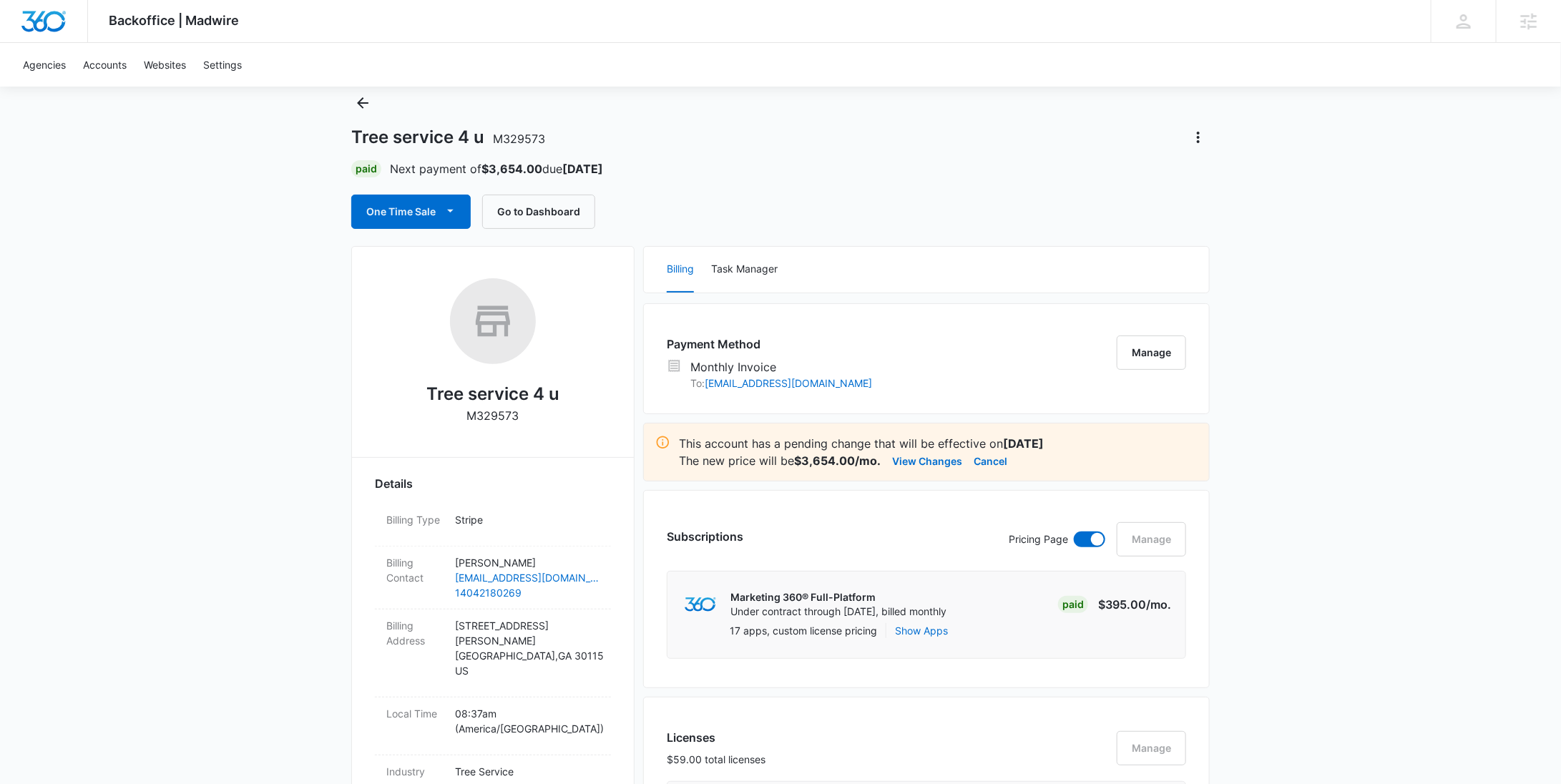
scroll to position [0, 0]
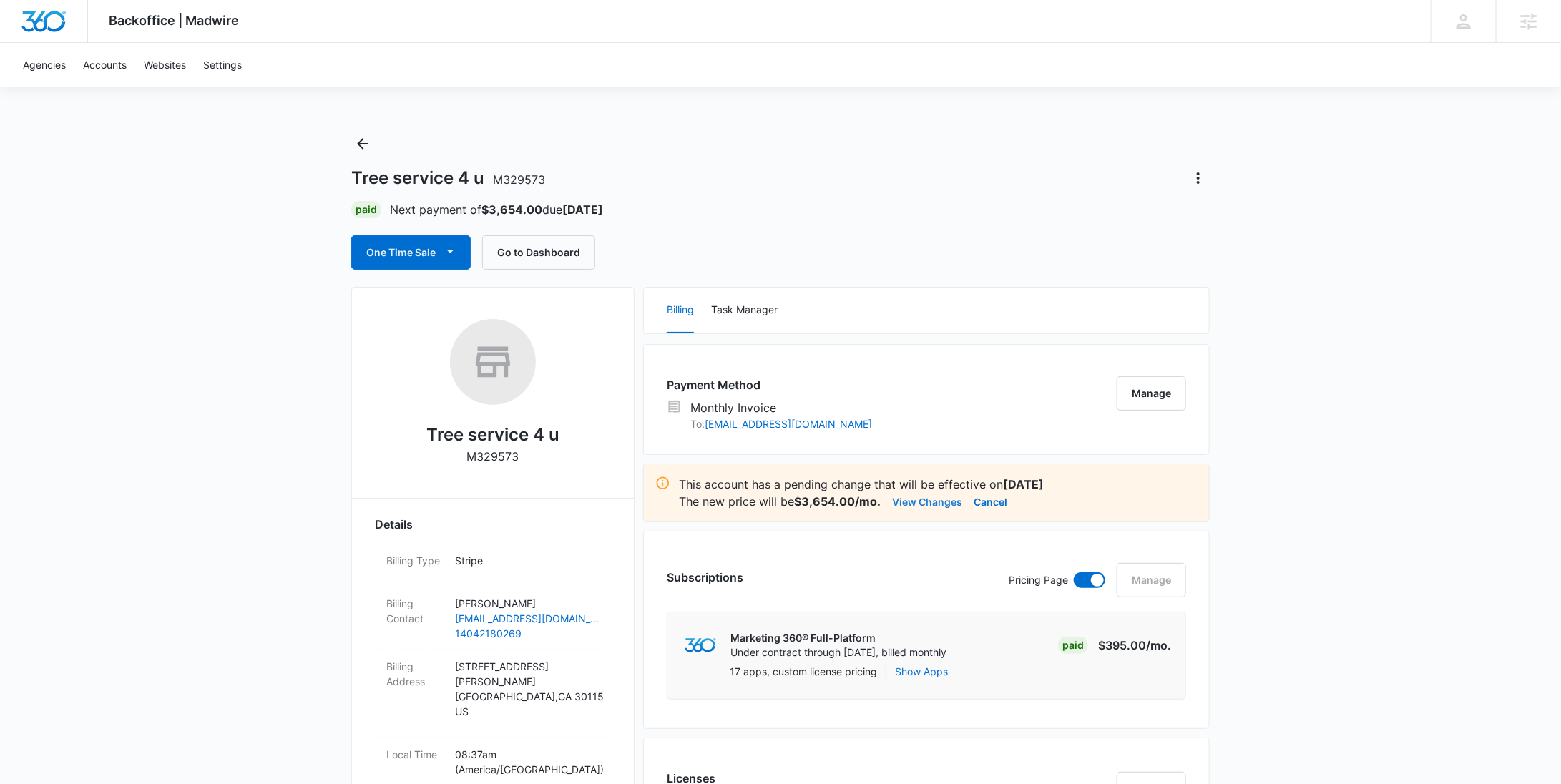
click at [936, 497] on button "View Changes" at bounding box center [927, 501] width 70 height 17
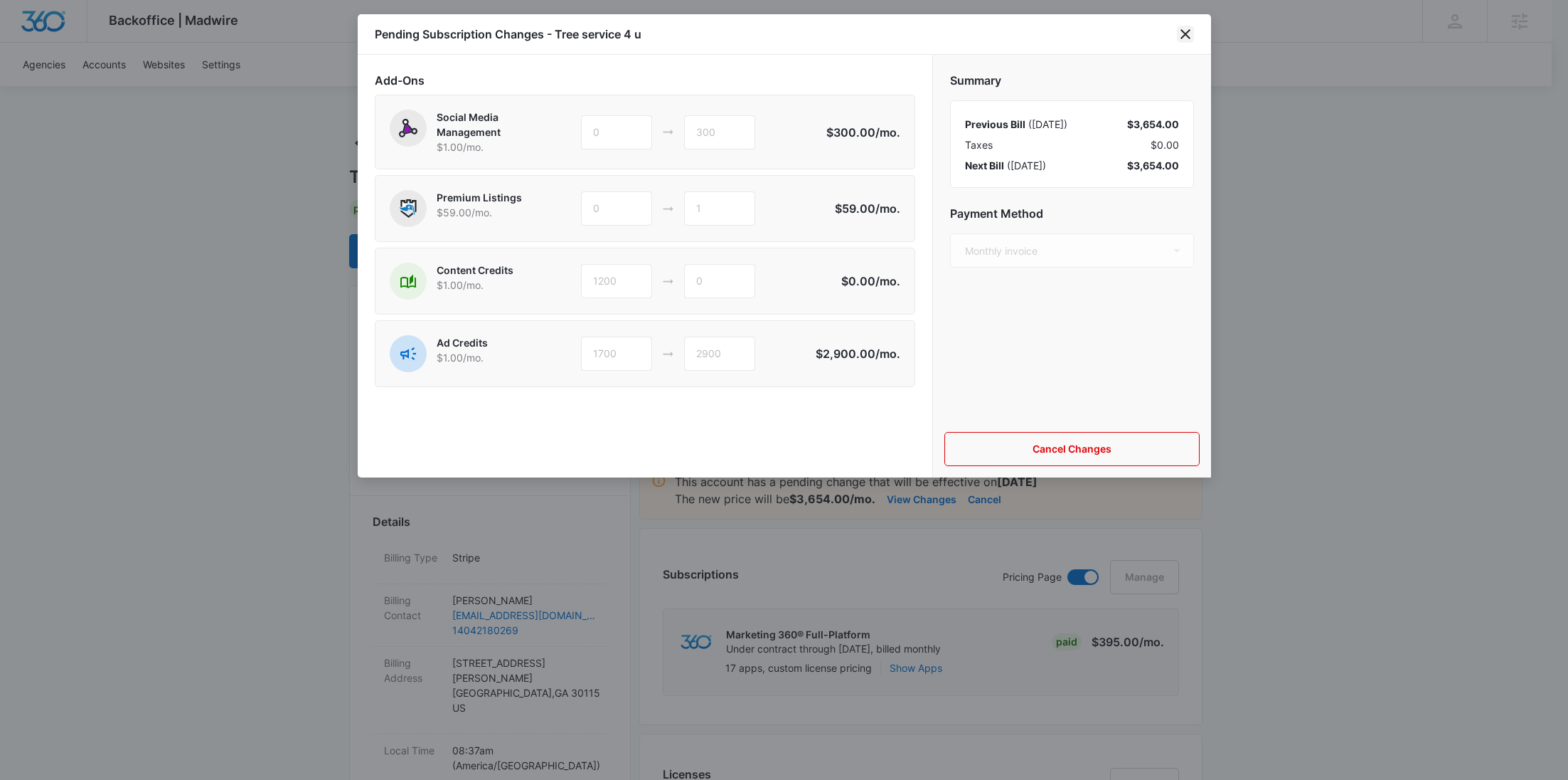
click at [1187, 26] on icon "close" at bounding box center [1186, 34] width 17 height 17
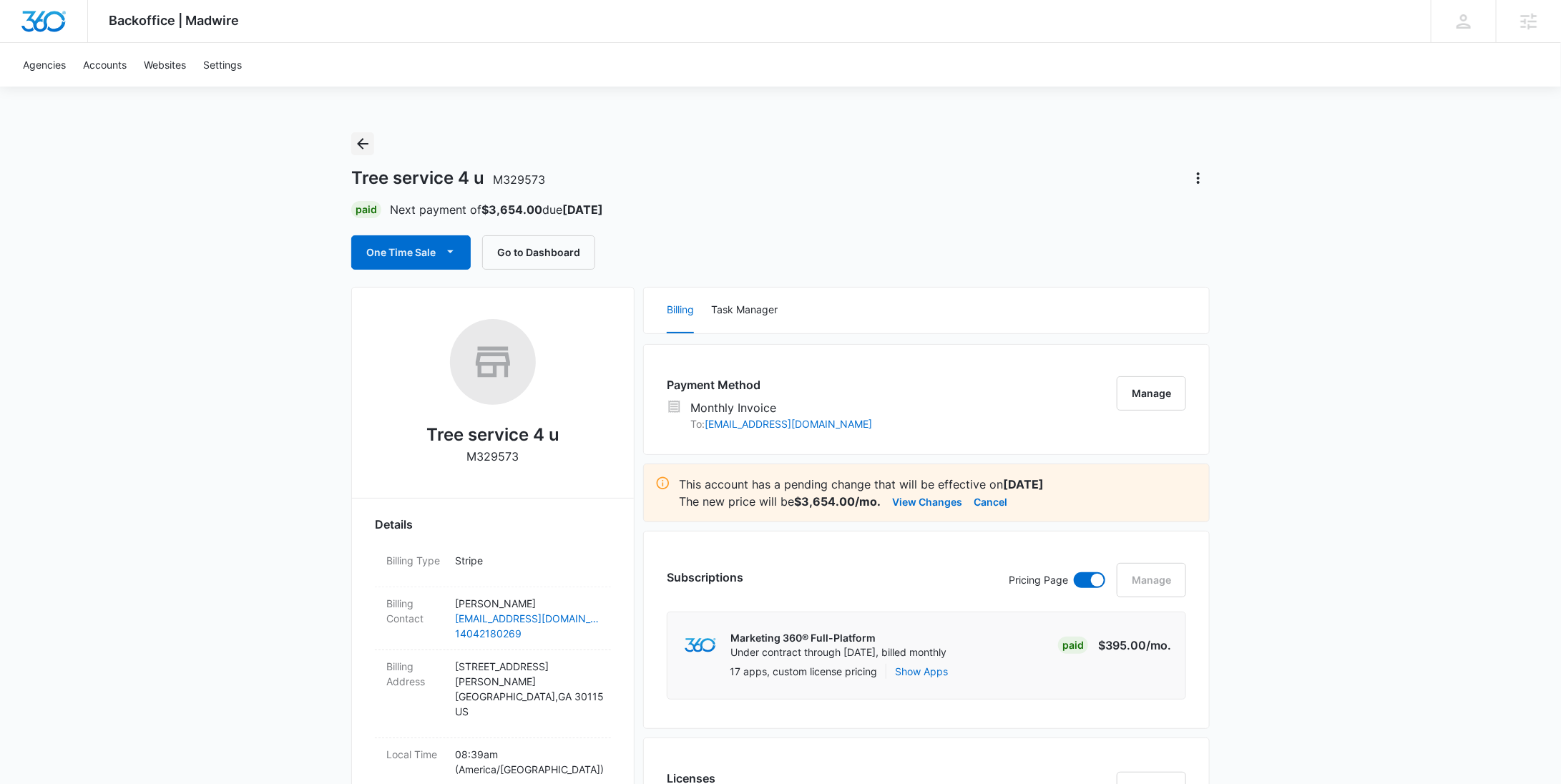
drag, startPoint x: 366, startPoint y: 139, endPoint x: 423, endPoint y: 159, distance: 60.4
click at [366, 139] on icon "Back" at bounding box center [363, 144] width 17 height 17
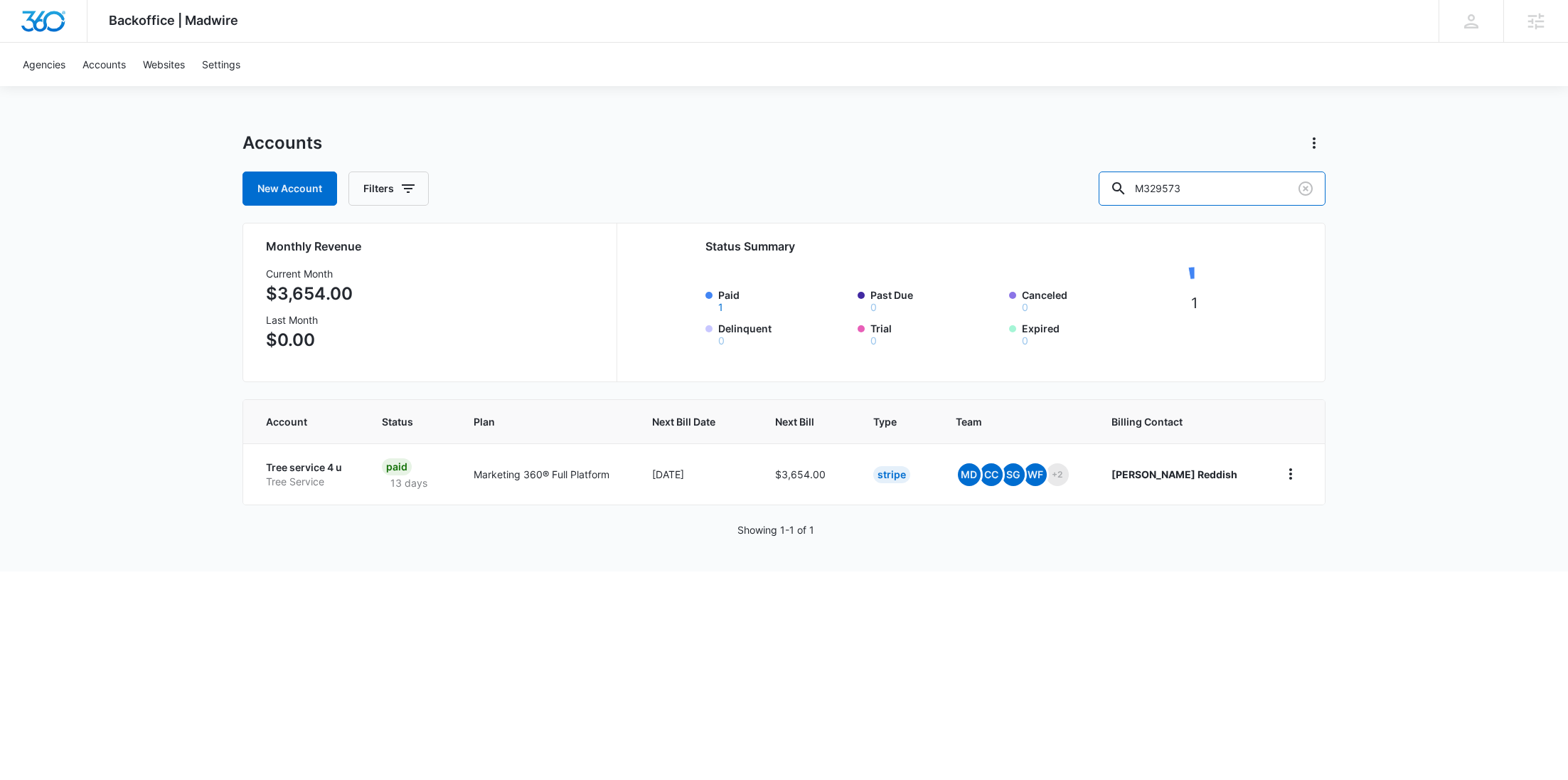
drag, startPoint x: 1226, startPoint y: 195, endPoint x: 1123, endPoint y: 195, distance: 103.0
click at [1123, 195] on div "New Account Filters M329573" at bounding box center [784, 189] width 1083 height 35
paste input "12466"
type input "M12466"
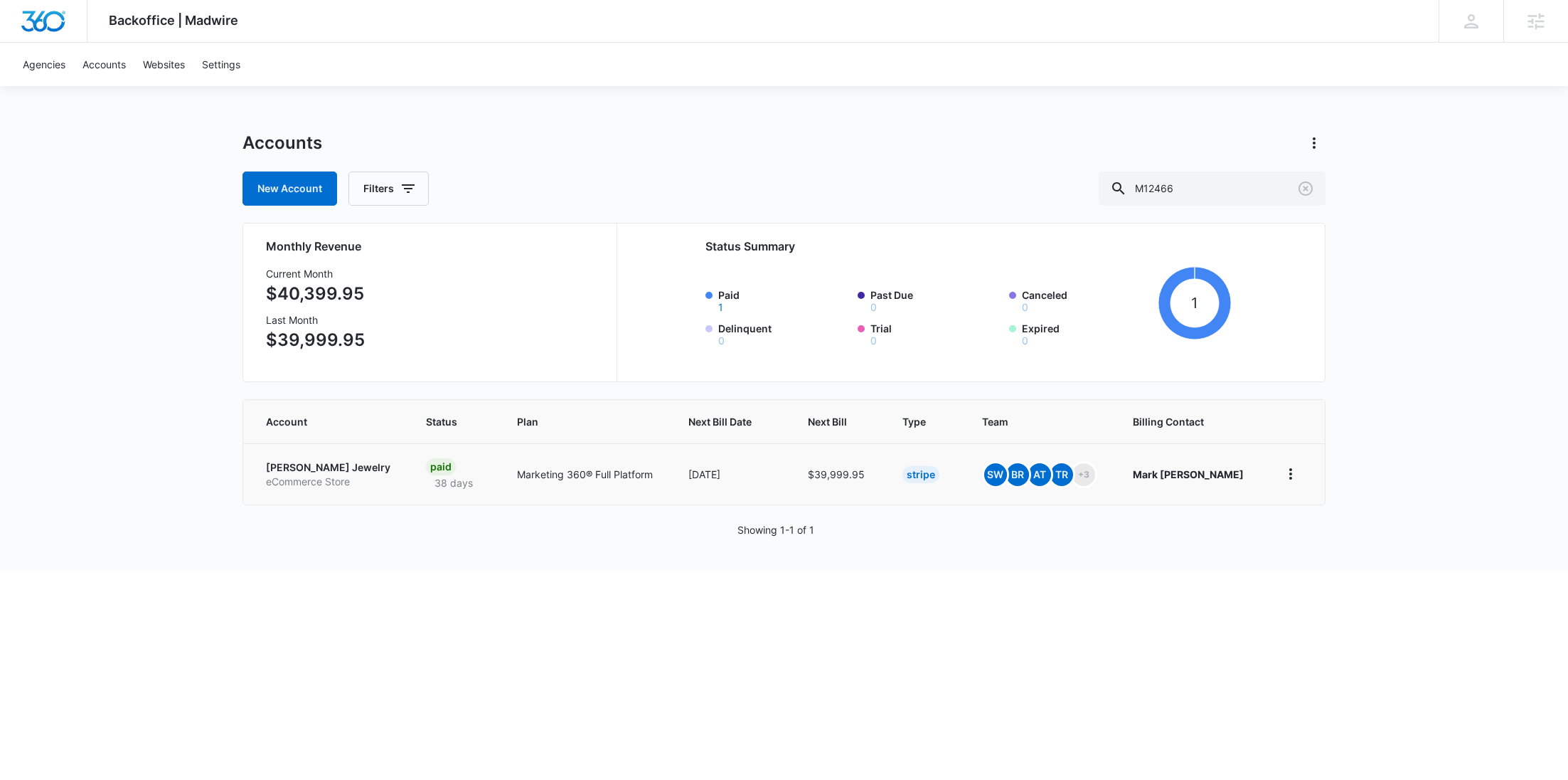
click at [341, 470] on p "Riddle's Jewelry" at bounding box center [328, 467] width 125 height 14
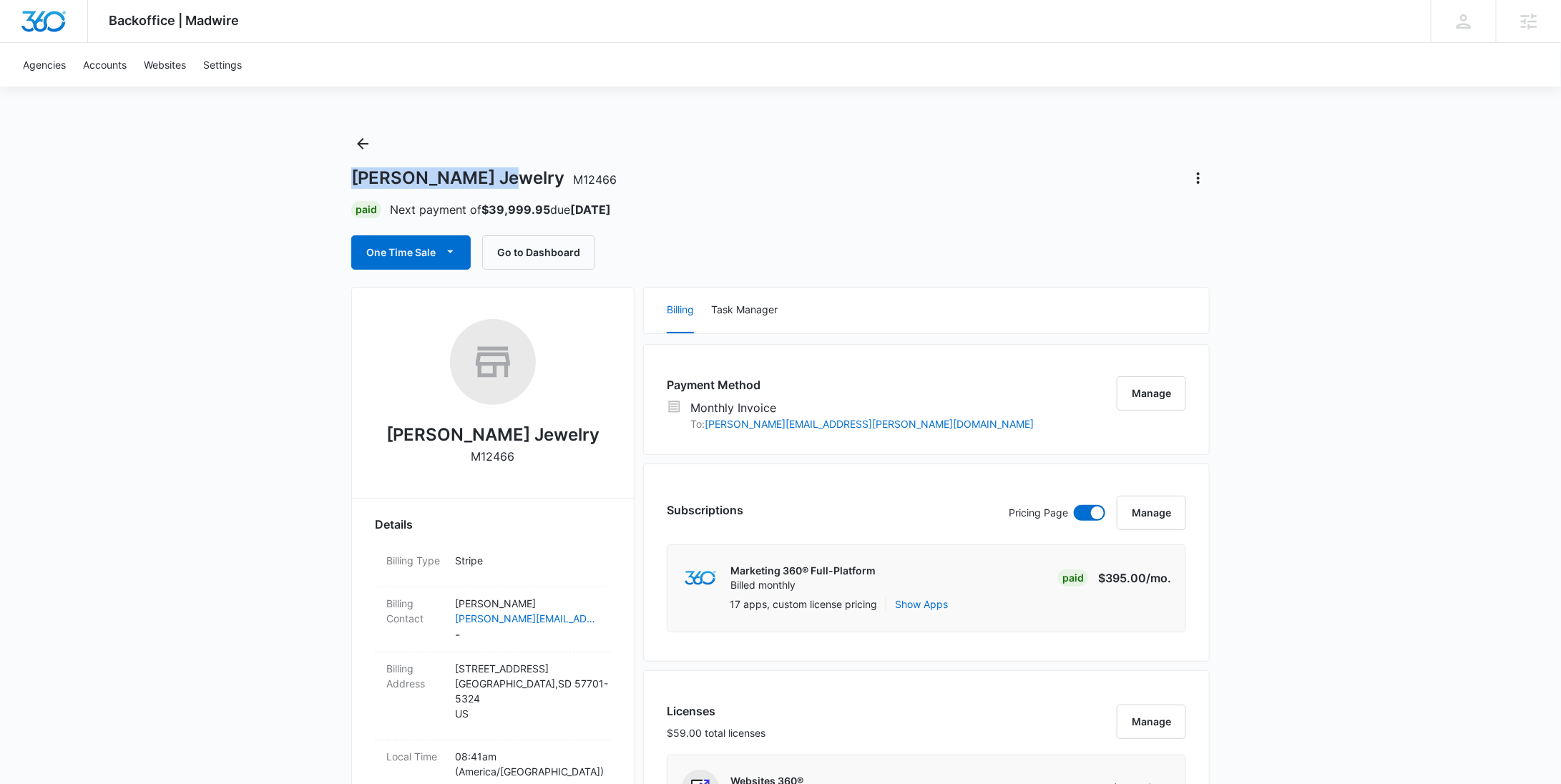
drag, startPoint x: 484, startPoint y: 176, endPoint x: 334, endPoint y: 184, distance: 150.2
copy h1 "Riddle's Jewelry"
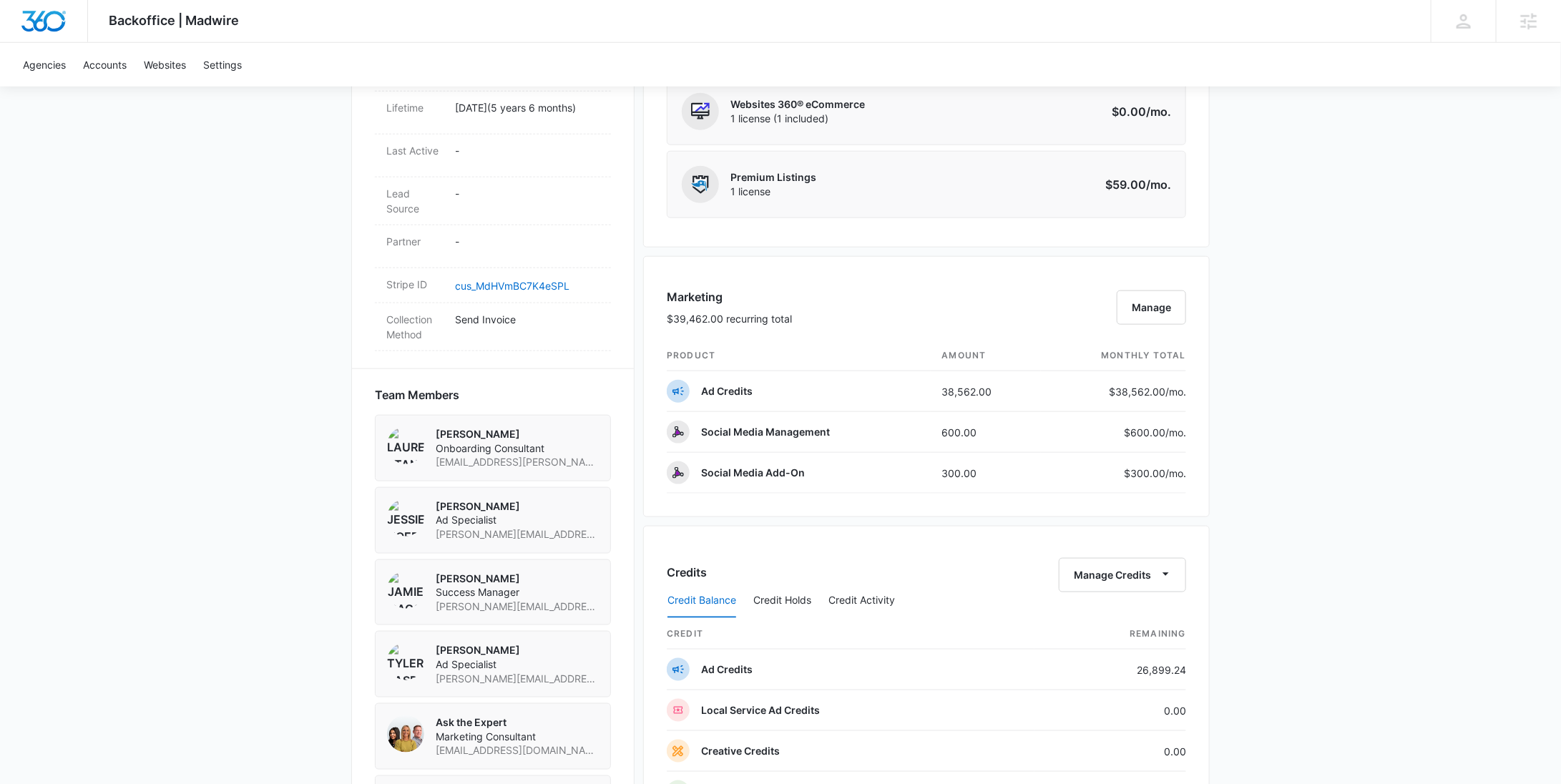
scroll to position [1416, 0]
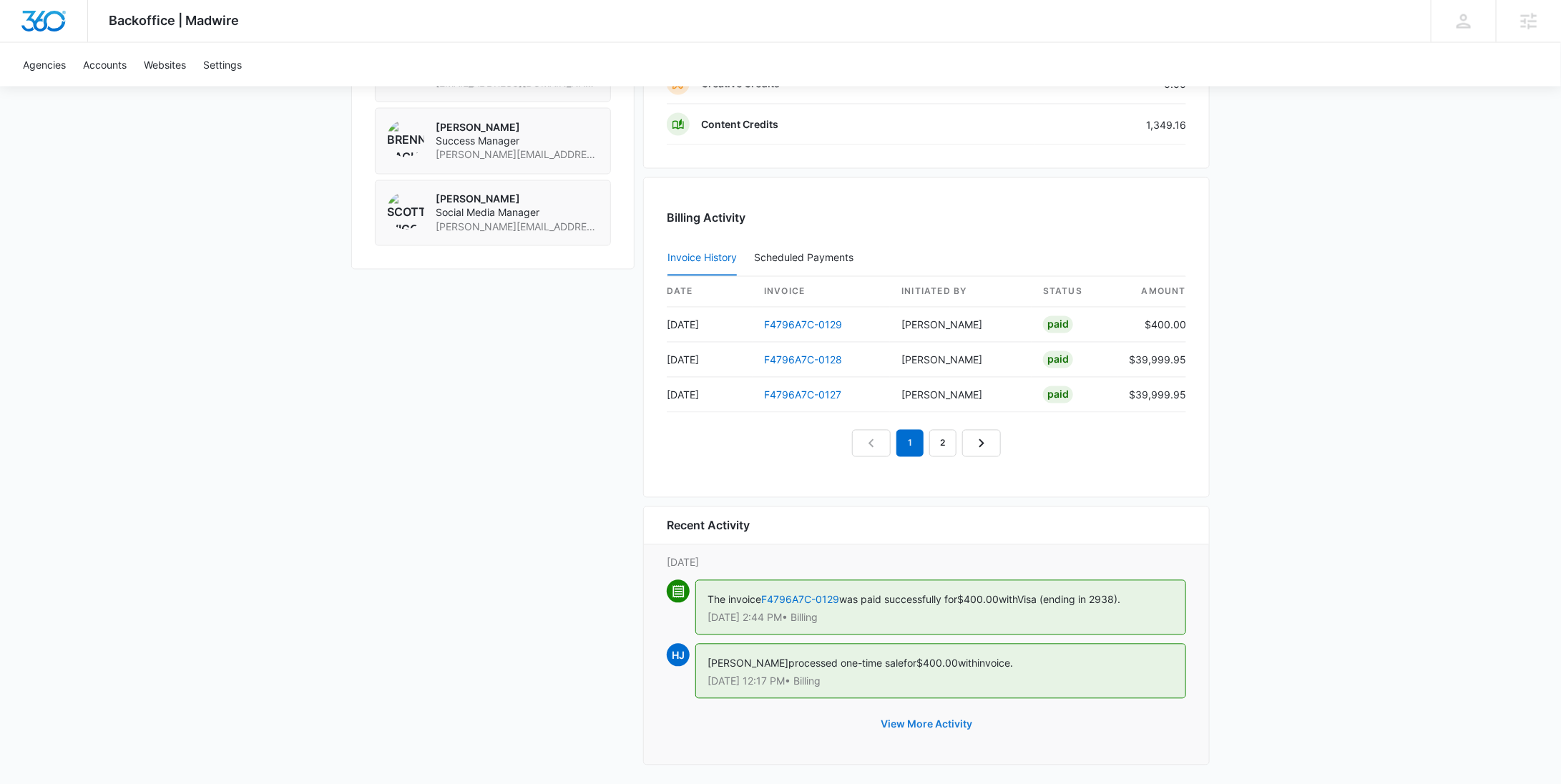
click at [944, 710] on button "View More Activity" at bounding box center [927, 724] width 120 height 35
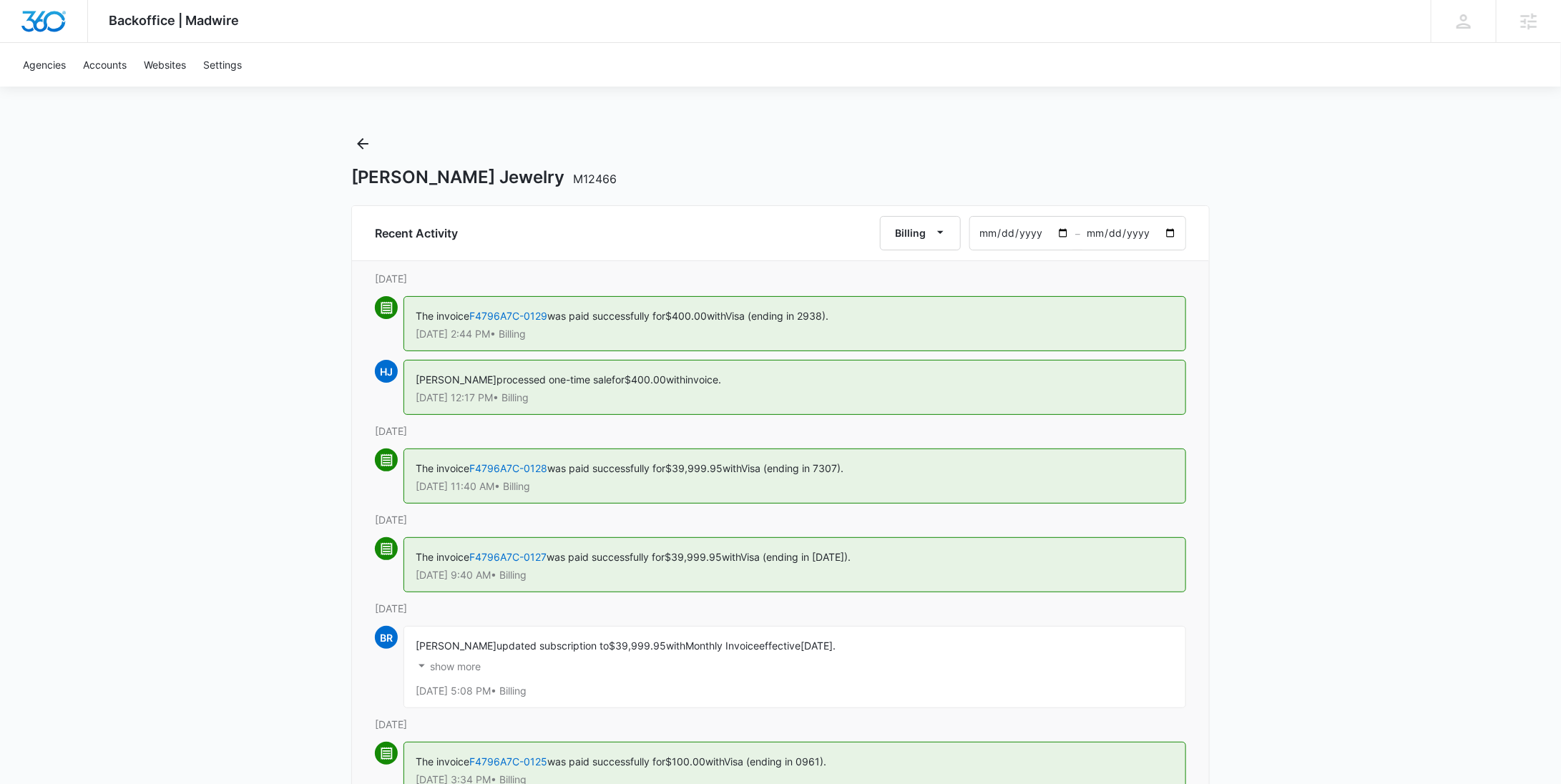
click at [1063, 235] on input "2025-06-15" at bounding box center [1022, 233] width 105 height 33
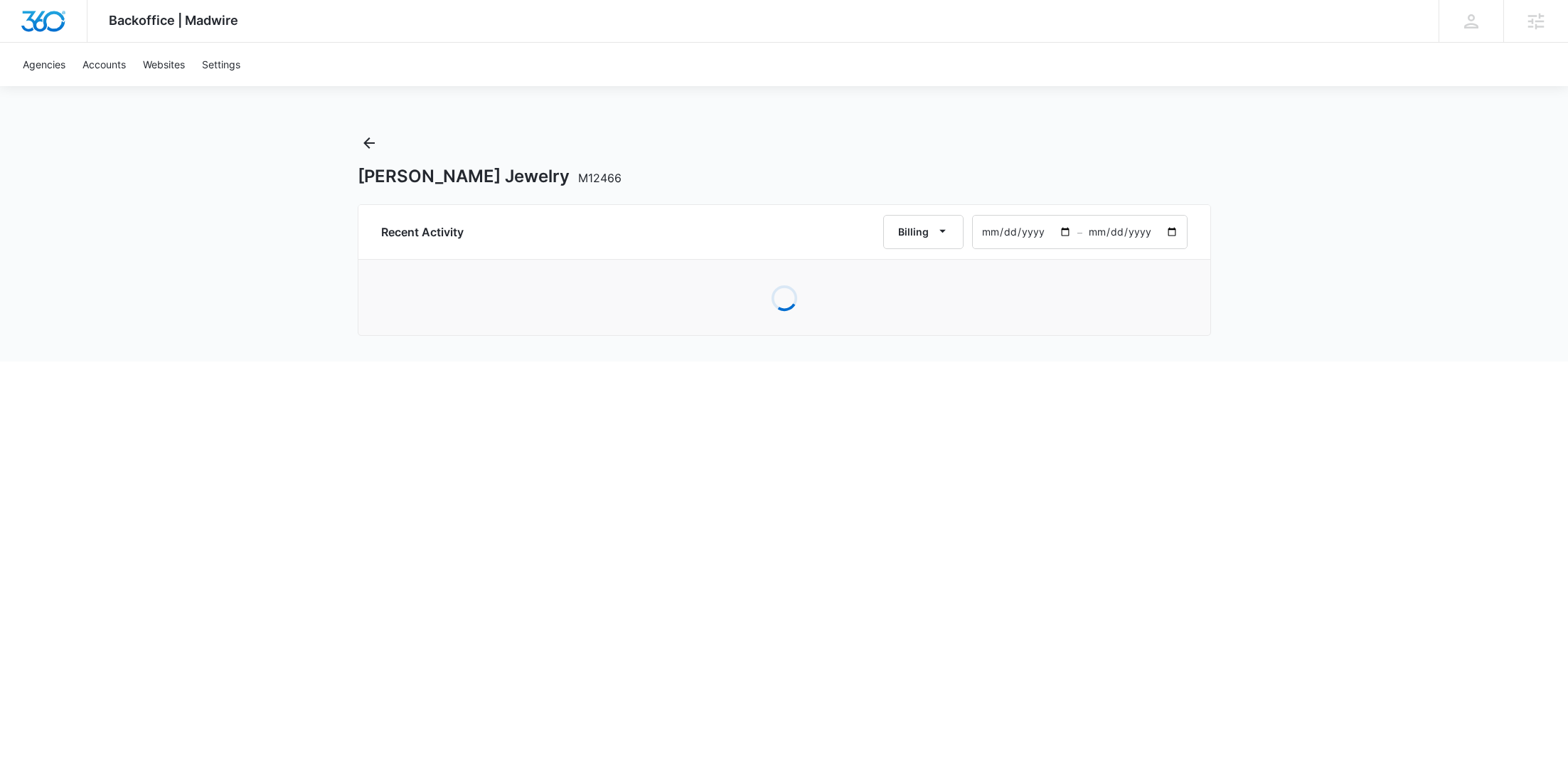
type input "2025-03-01"
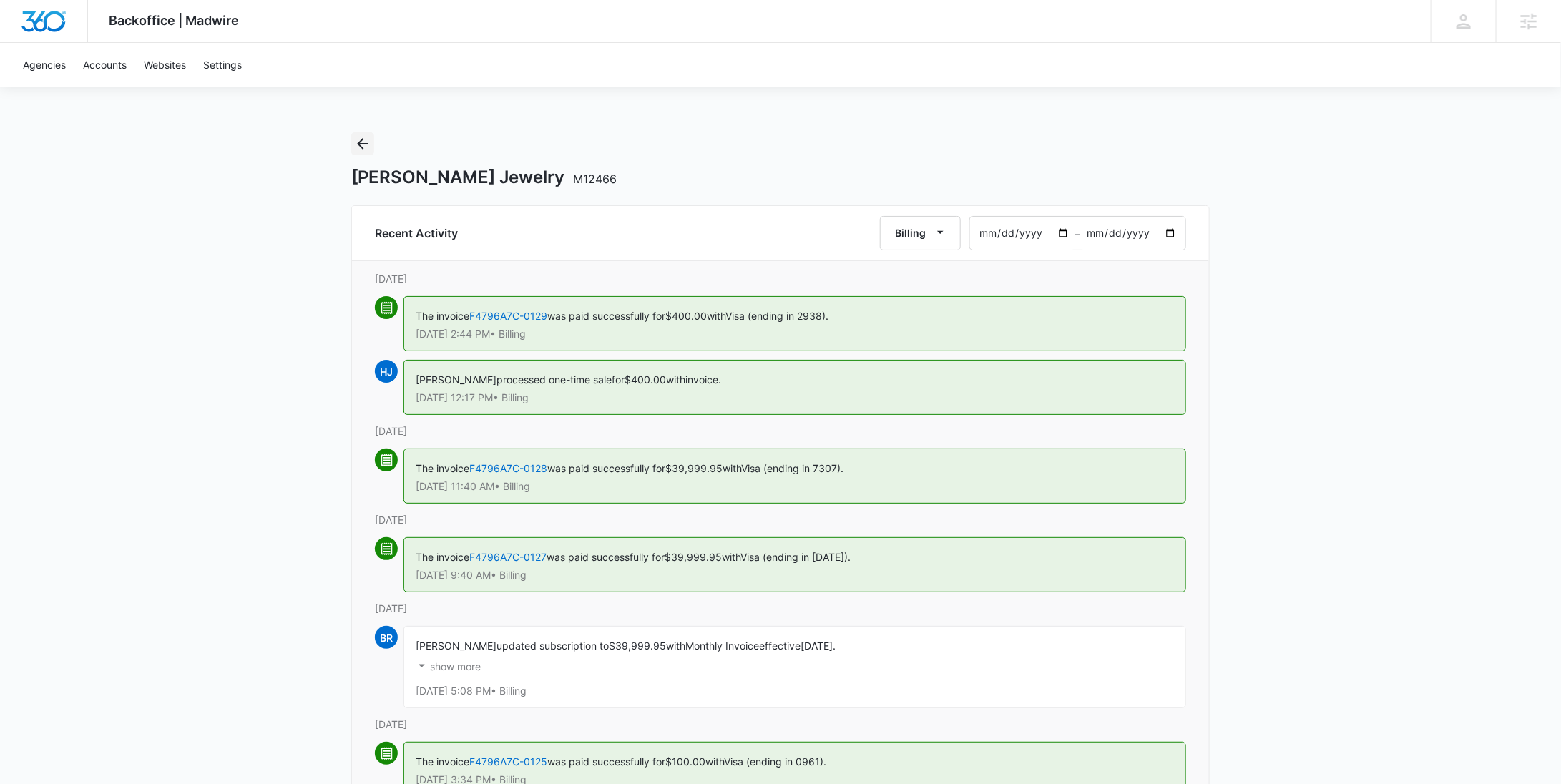
click at [364, 148] on icon "Back" at bounding box center [363, 144] width 17 height 17
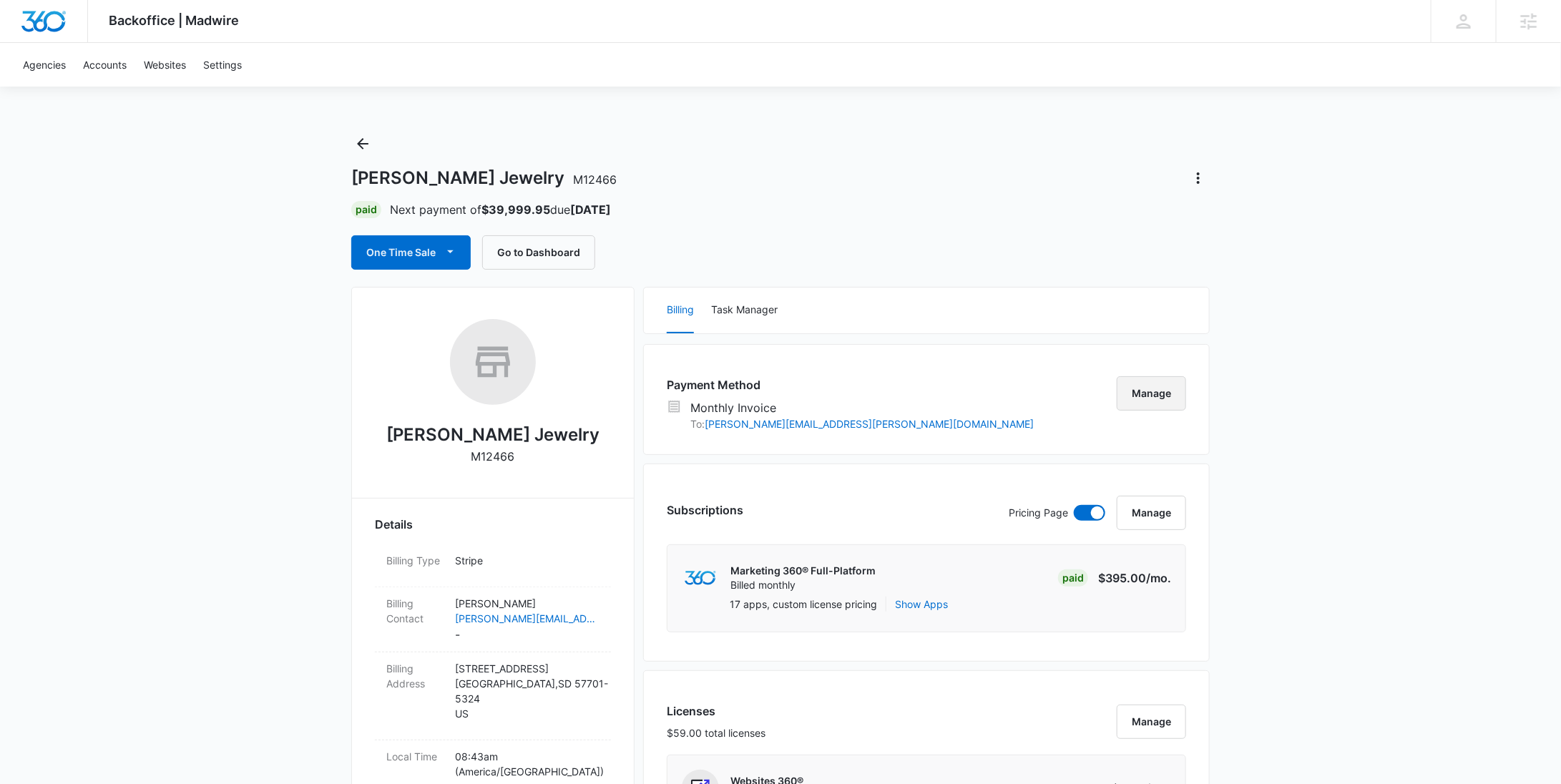
click at [1152, 394] on button "Manage" at bounding box center [1151, 393] width 69 height 35
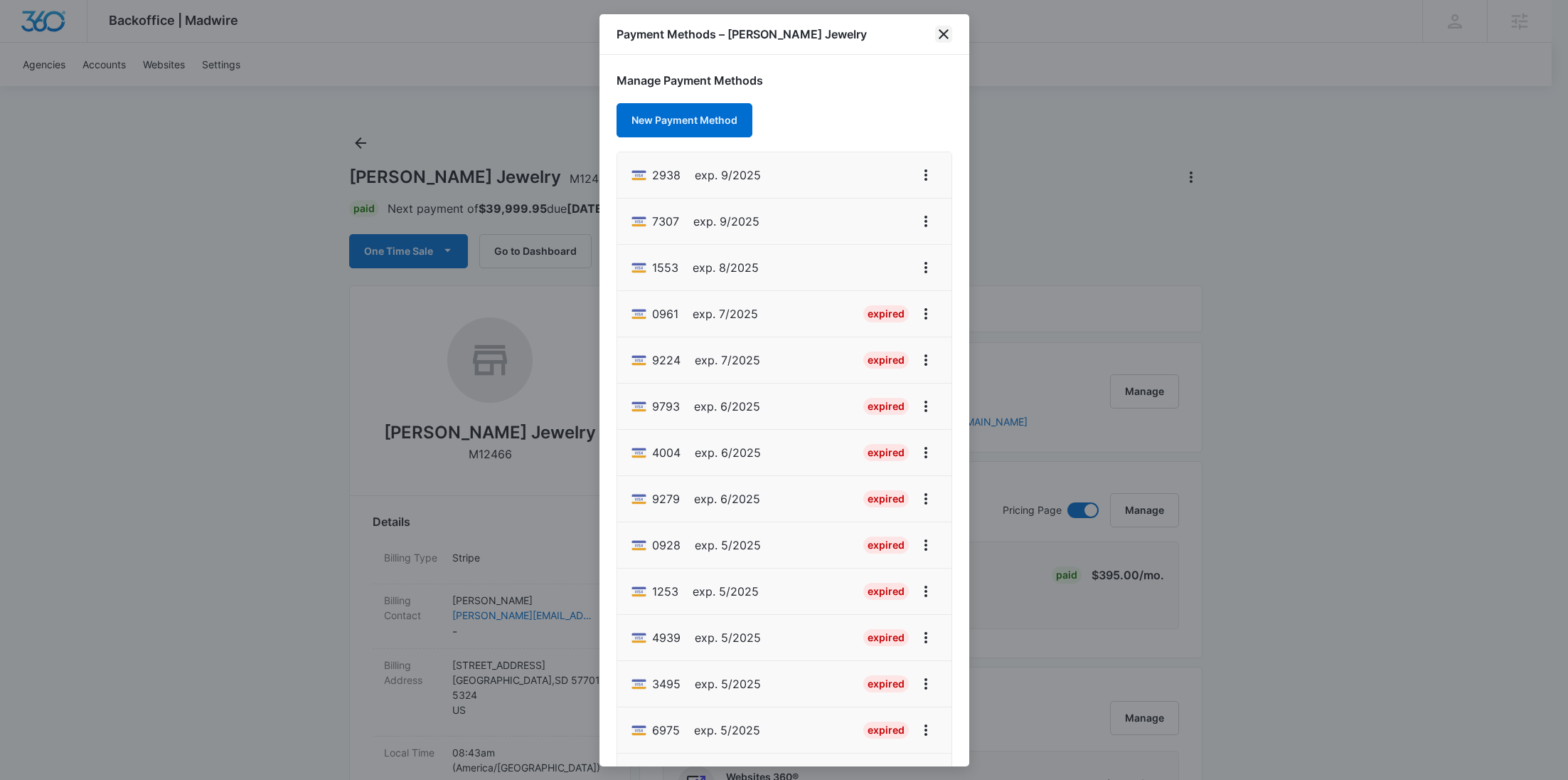
click at [948, 32] on icon "close" at bounding box center [944, 34] width 17 height 17
